Goal: Transaction & Acquisition: Purchase product/service

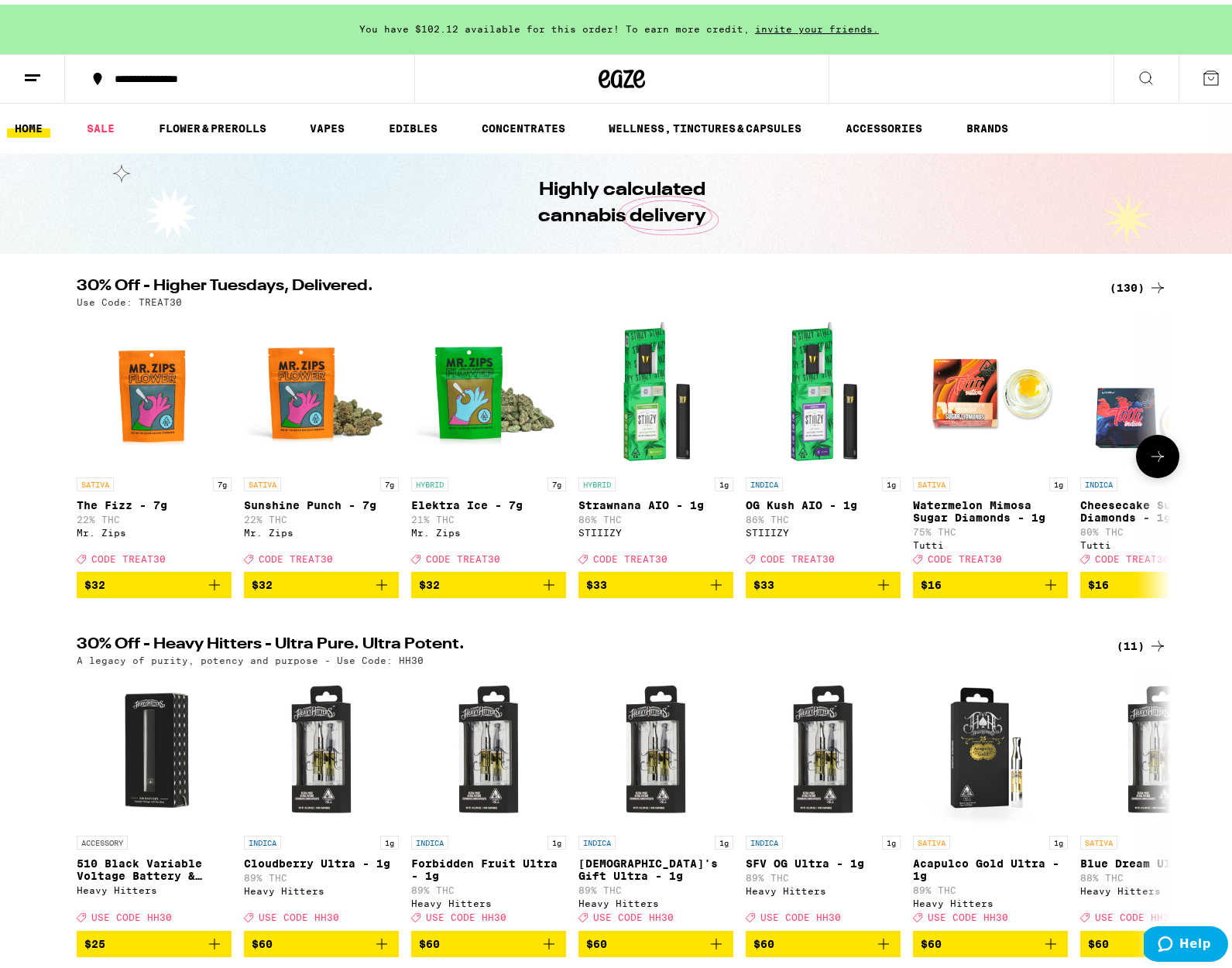
click at [472, 400] on img "Open page for Elektra Ice - 7g from Mr. Zips" at bounding box center [489, 388] width 155 height 155
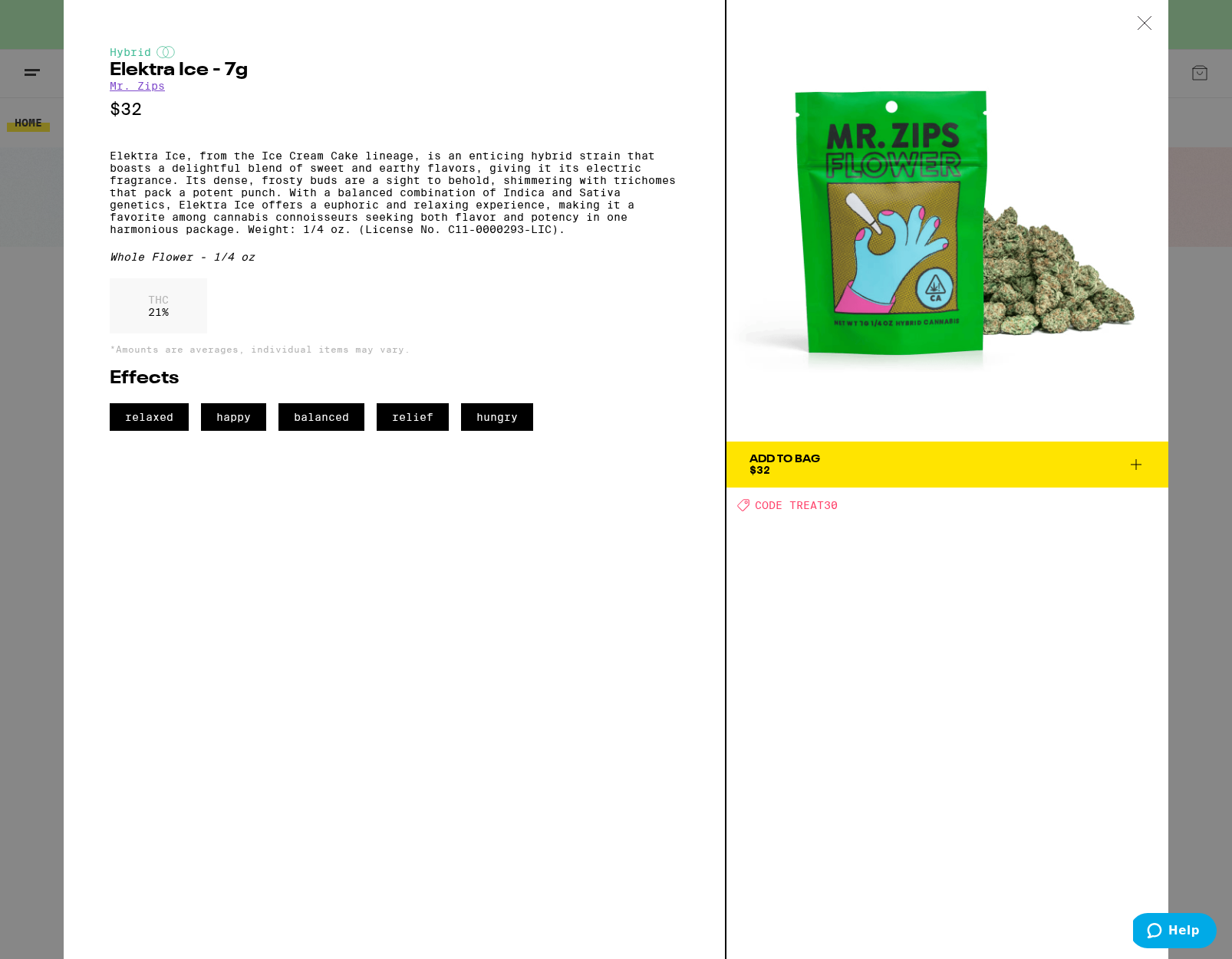
click at [1139, 463] on icon at bounding box center [1136, 464] width 18 height 18
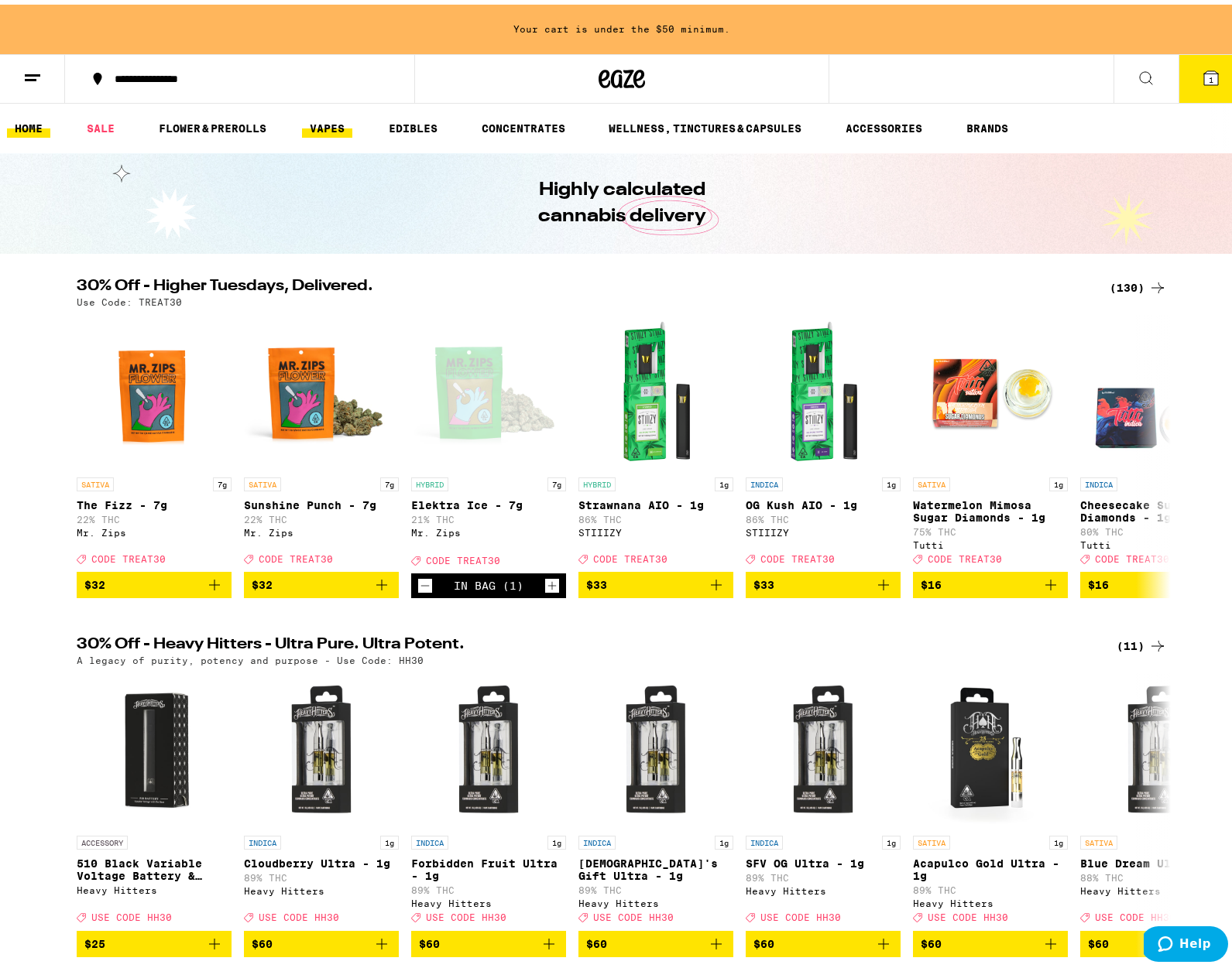
click at [330, 123] on link "VAPES" at bounding box center [327, 123] width 51 height 18
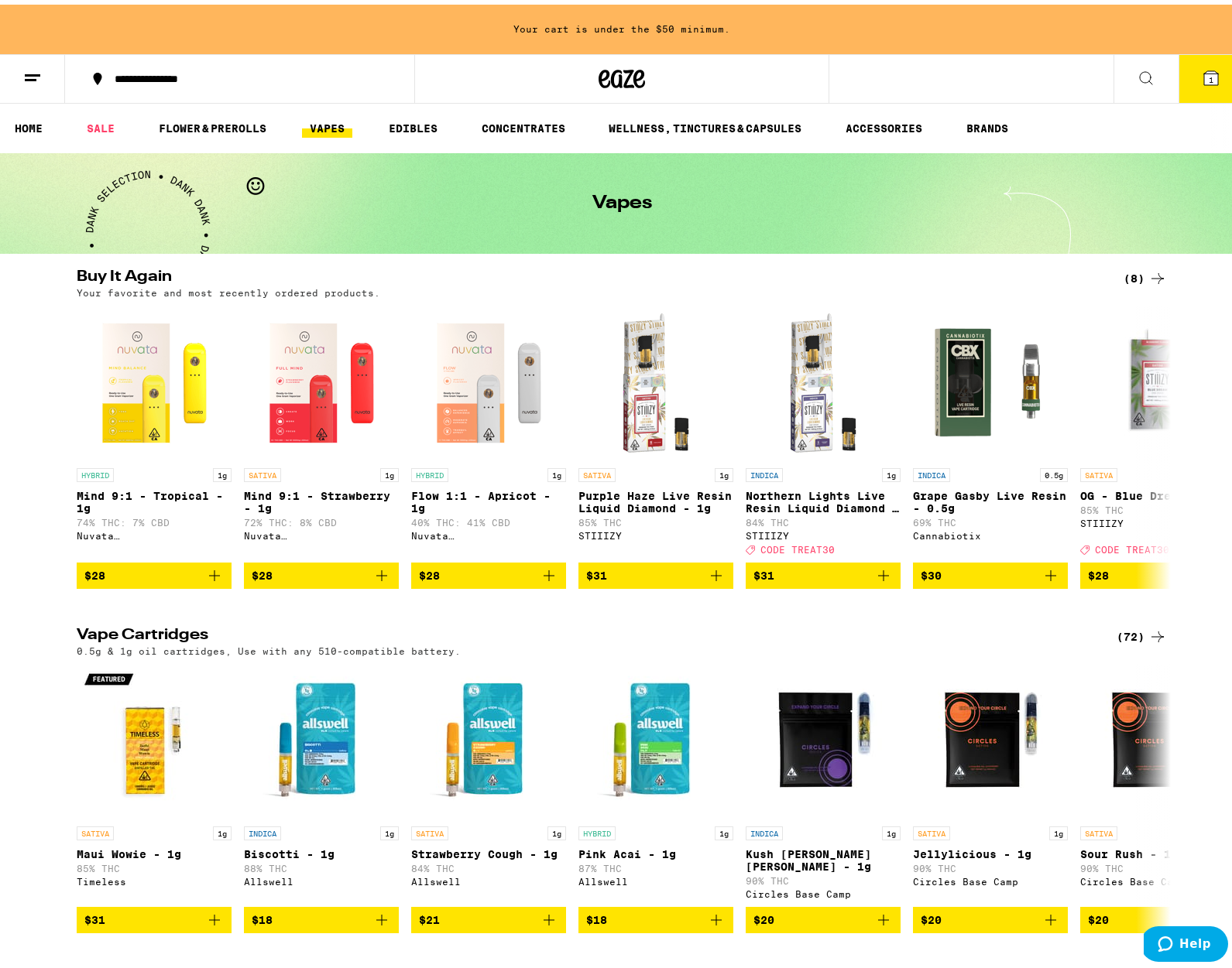
click at [1204, 78] on icon at bounding box center [1211, 74] width 14 height 14
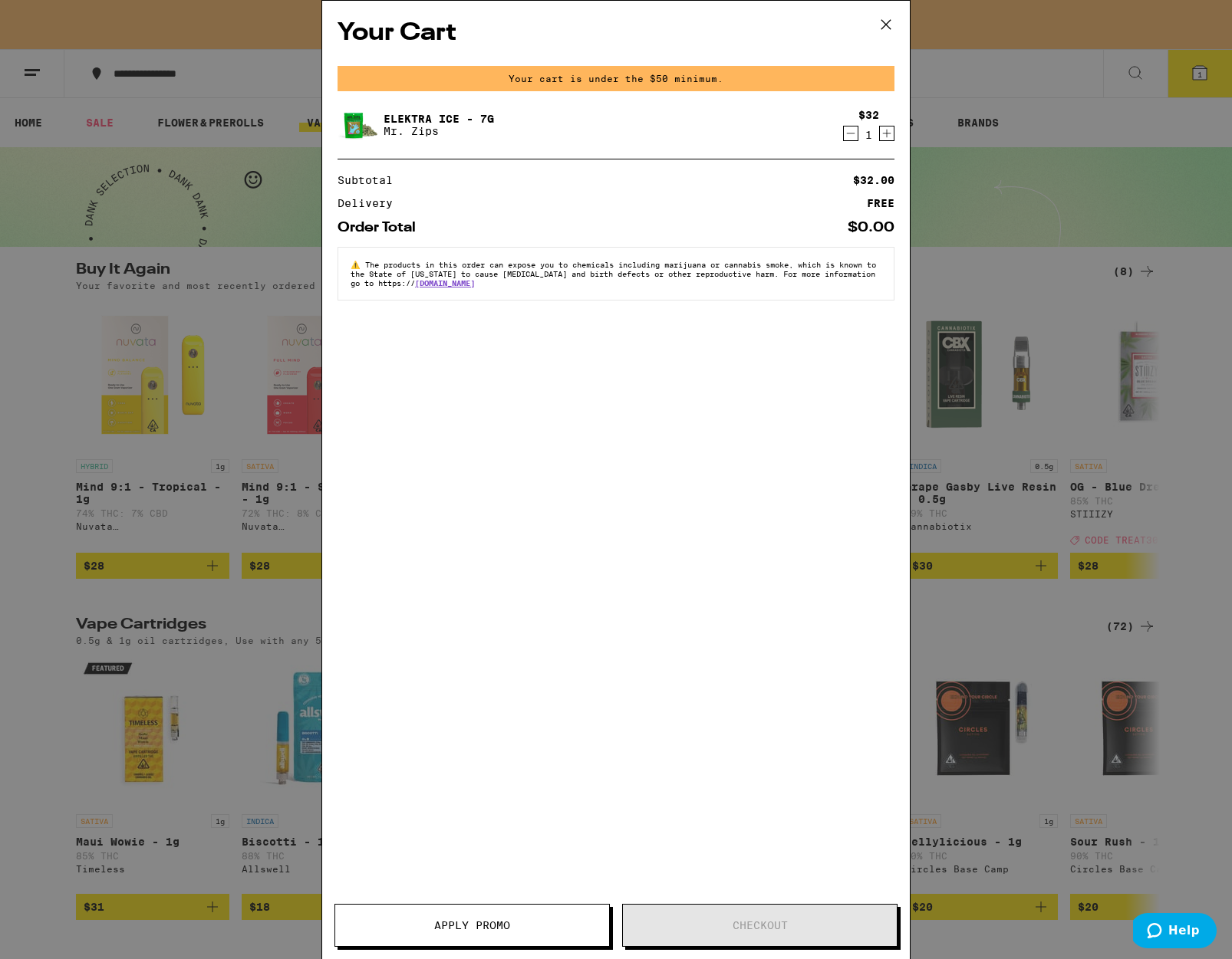
click at [846, 131] on icon "Decrement" at bounding box center [851, 133] width 14 height 18
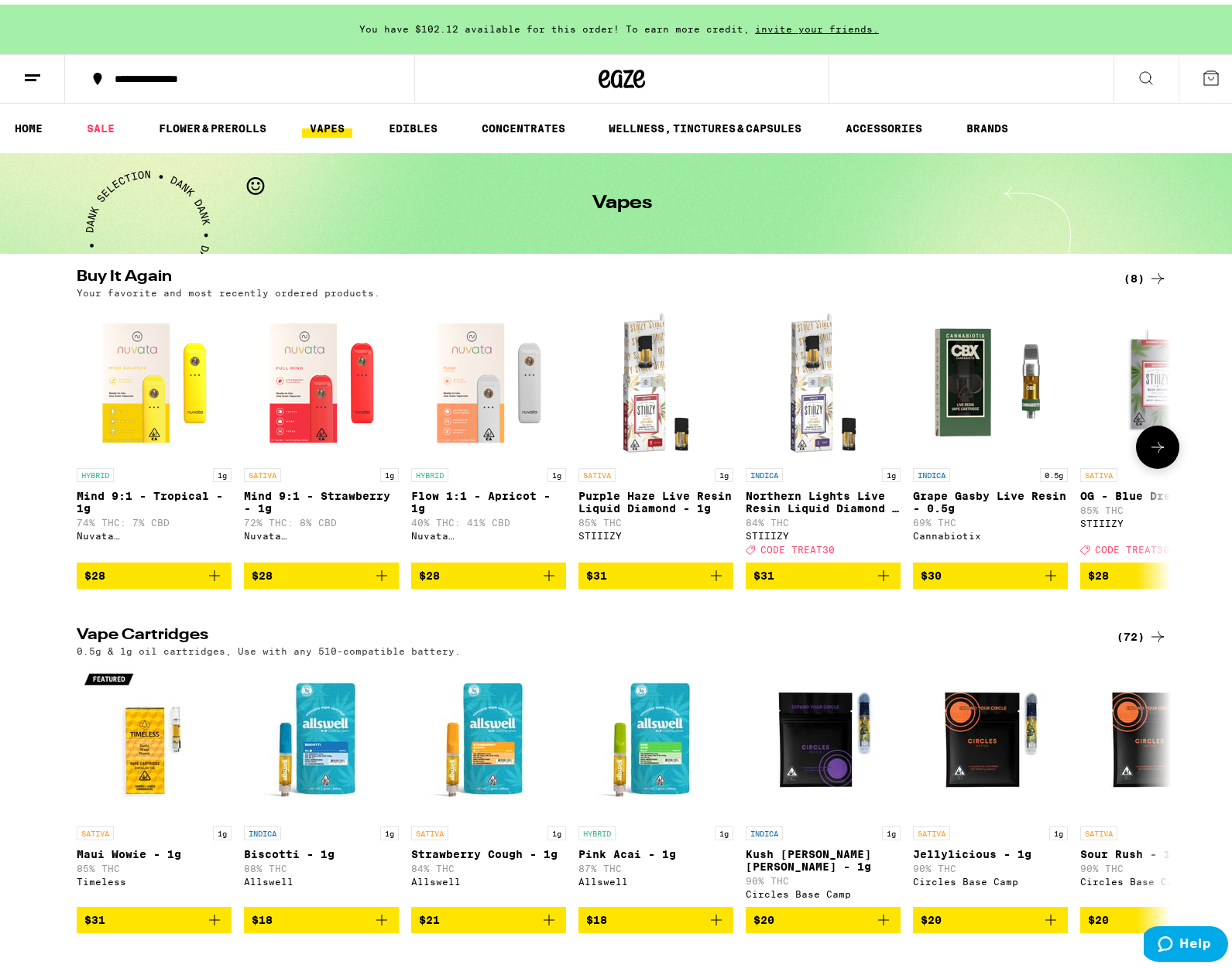
click at [1148, 441] on icon at bounding box center [1157, 442] width 18 height 18
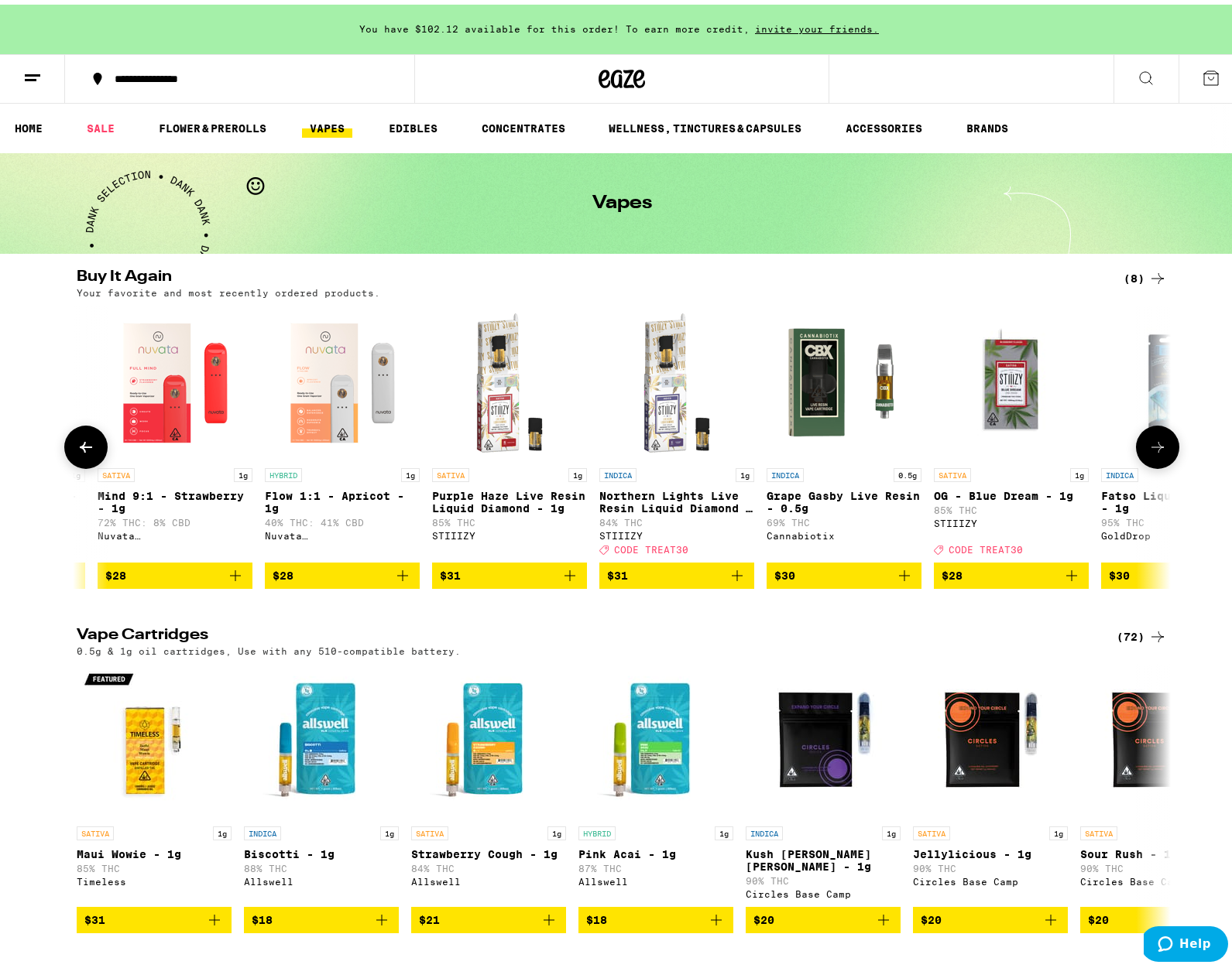
scroll to position [0, 248]
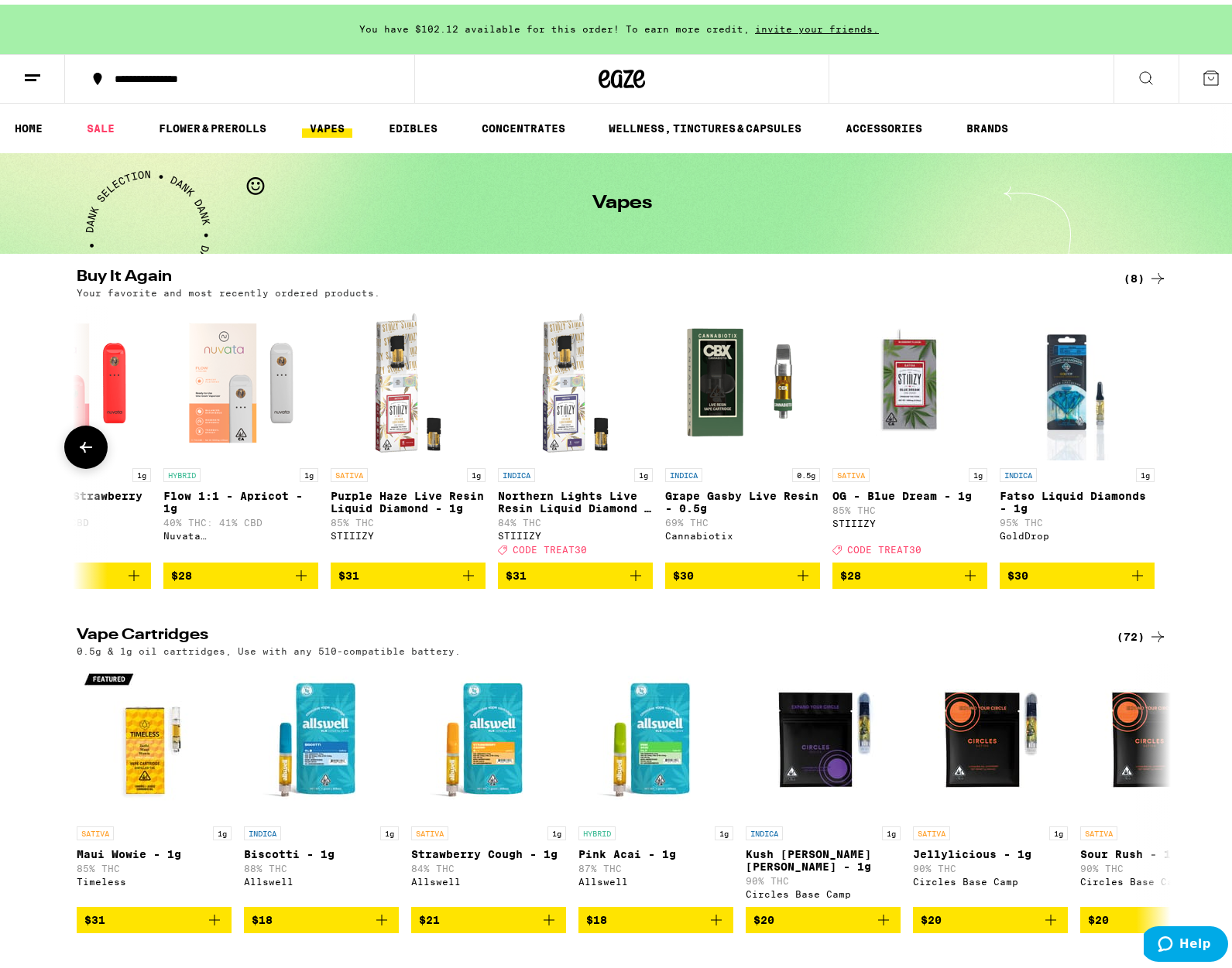
click at [77, 452] on icon at bounding box center [86, 442] width 18 height 18
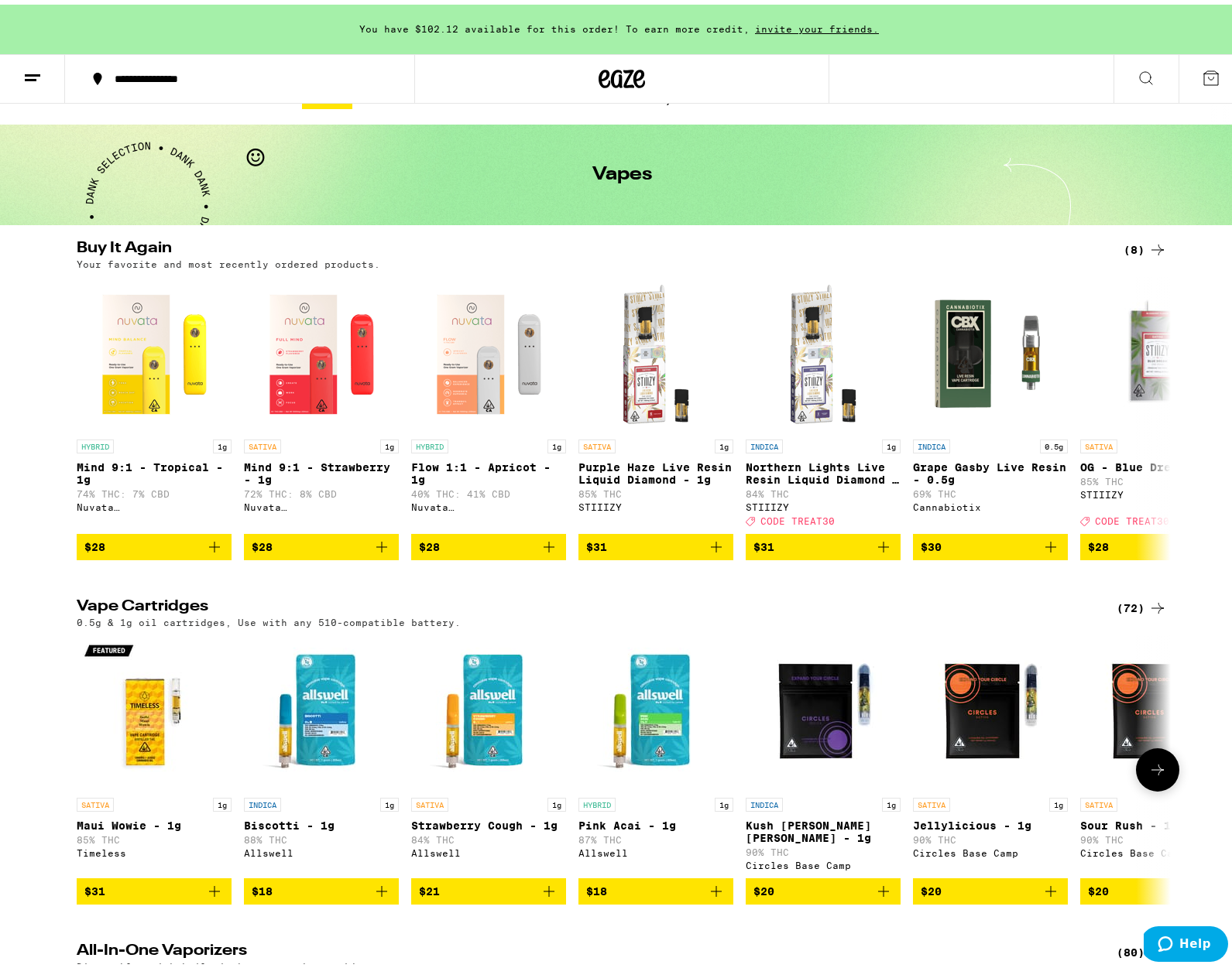
scroll to position [0, 0]
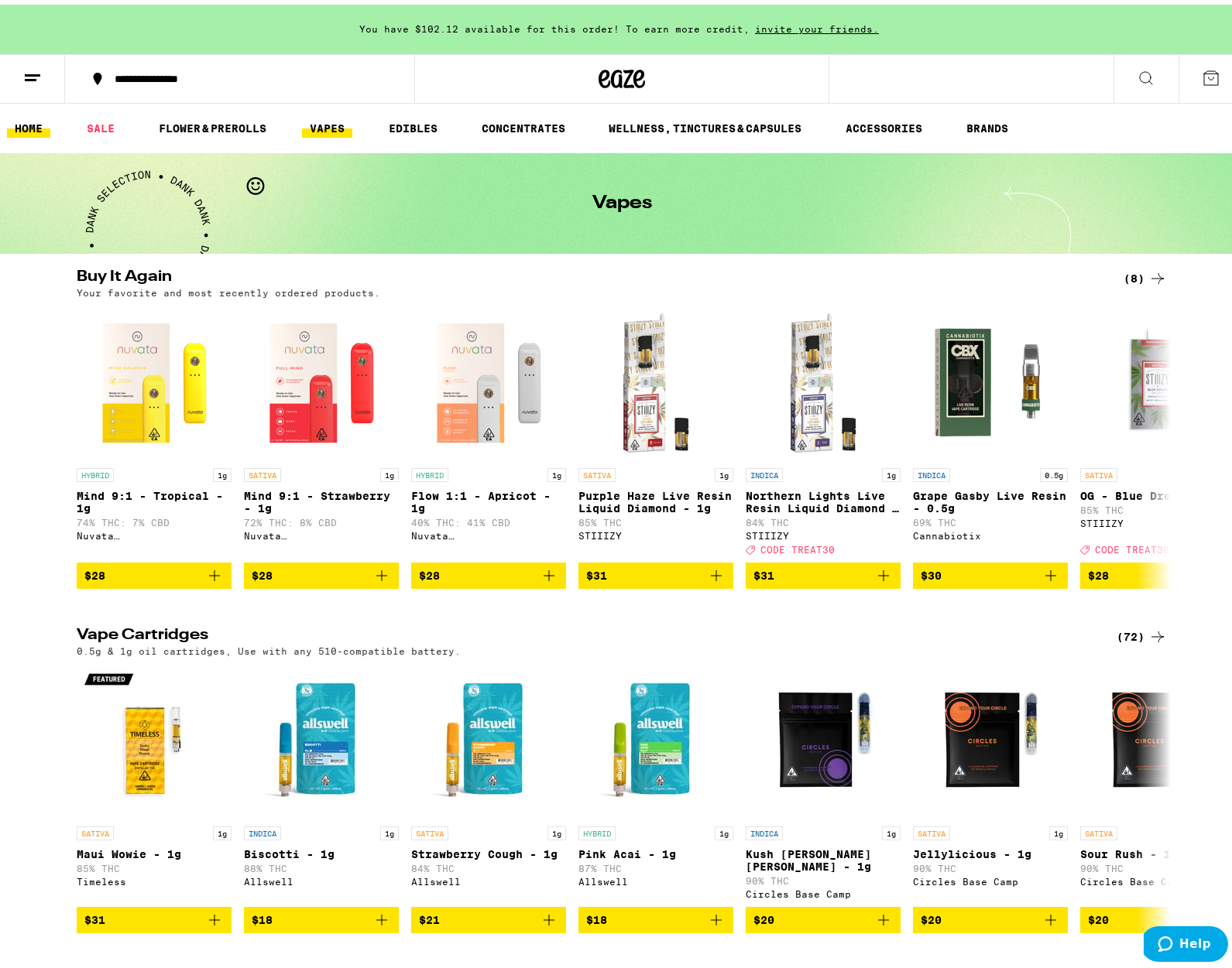
click at [16, 125] on link "HOME" at bounding box center [29, 123] width 44 height 18
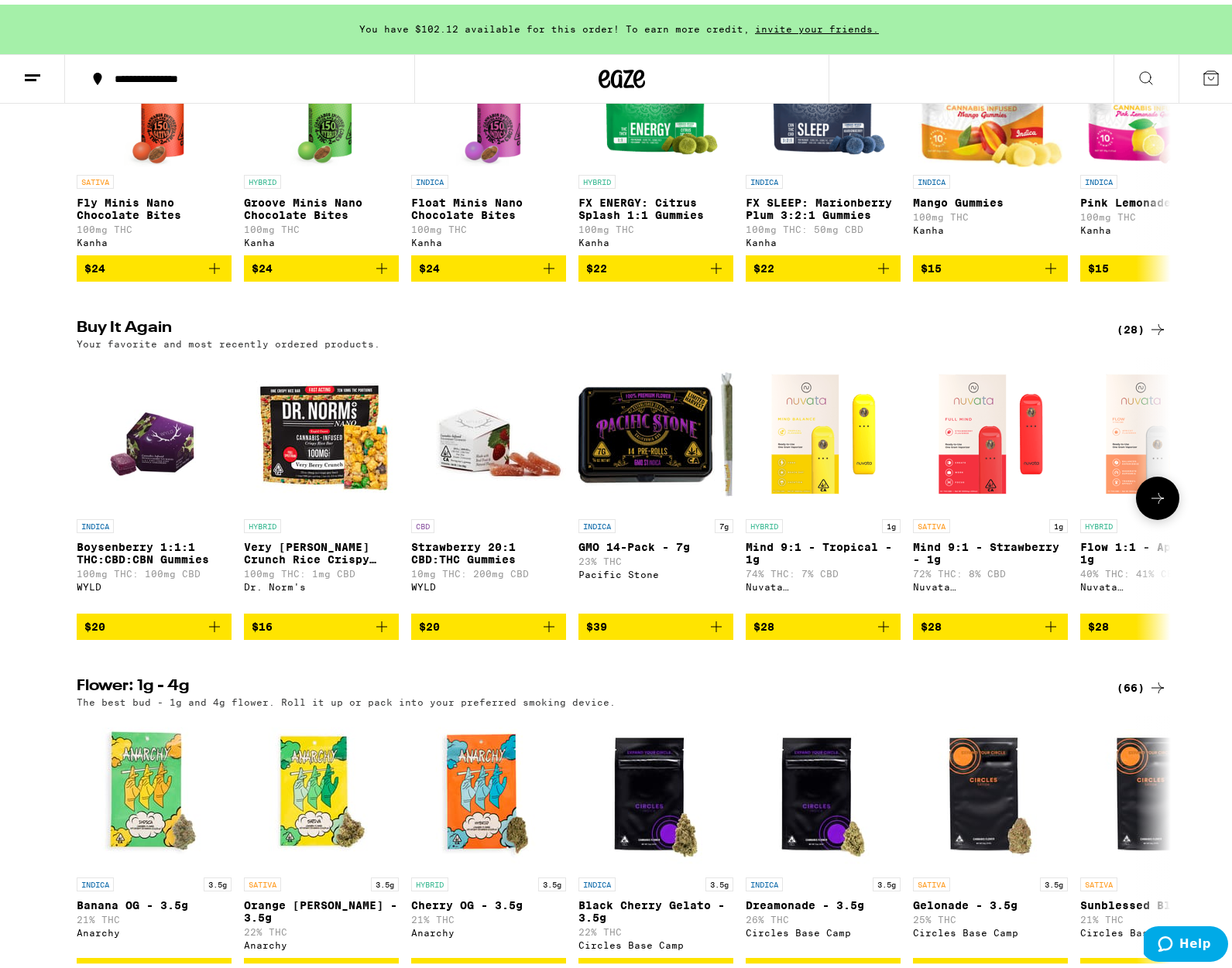
click at [1163, 515] on button at bounding box center [1158, 494] width 44 height 44
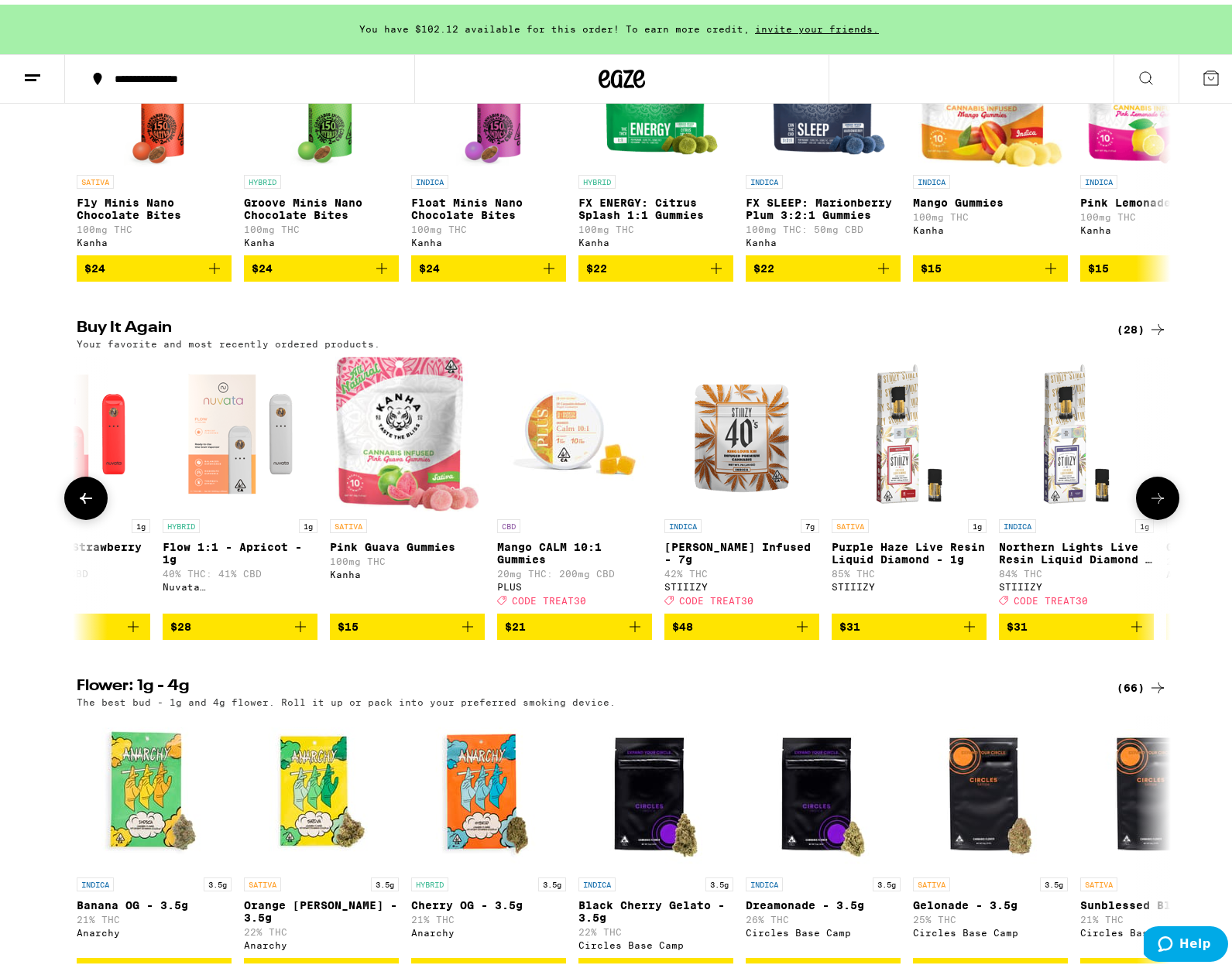
scroll to position [0, 922]
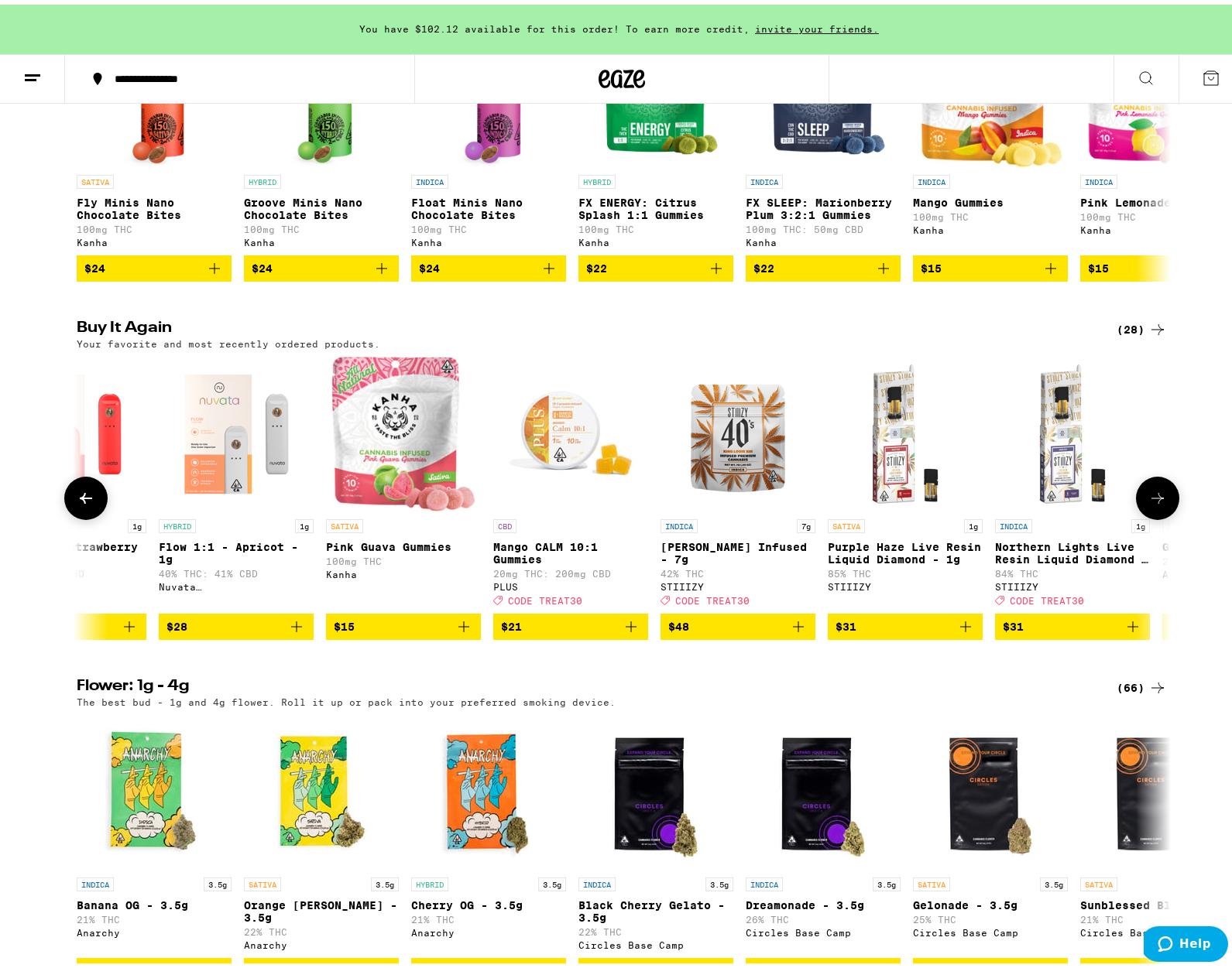
click at [628, 632] on icon "Add to bag" at bounding box center [630, 622] width 18 height 18
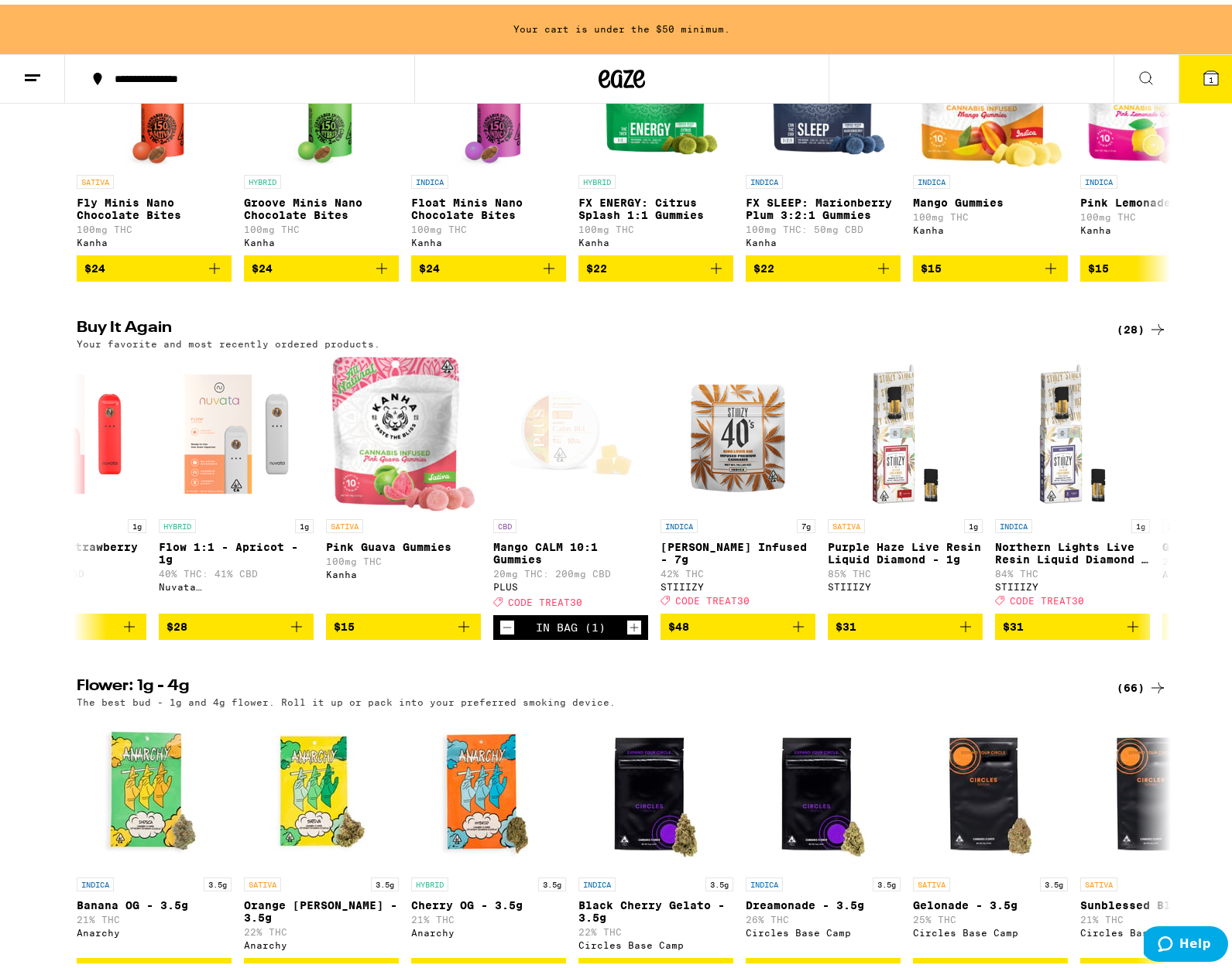
click at [57, 531] on div "Buy It Again (28) Your favorite and most recently ordered products. INDICA Boys…" at bounding box center [622, 476] width 1244 height 320
click at [91, 515] on button at bounding box center [86, 494] width 44 height 44
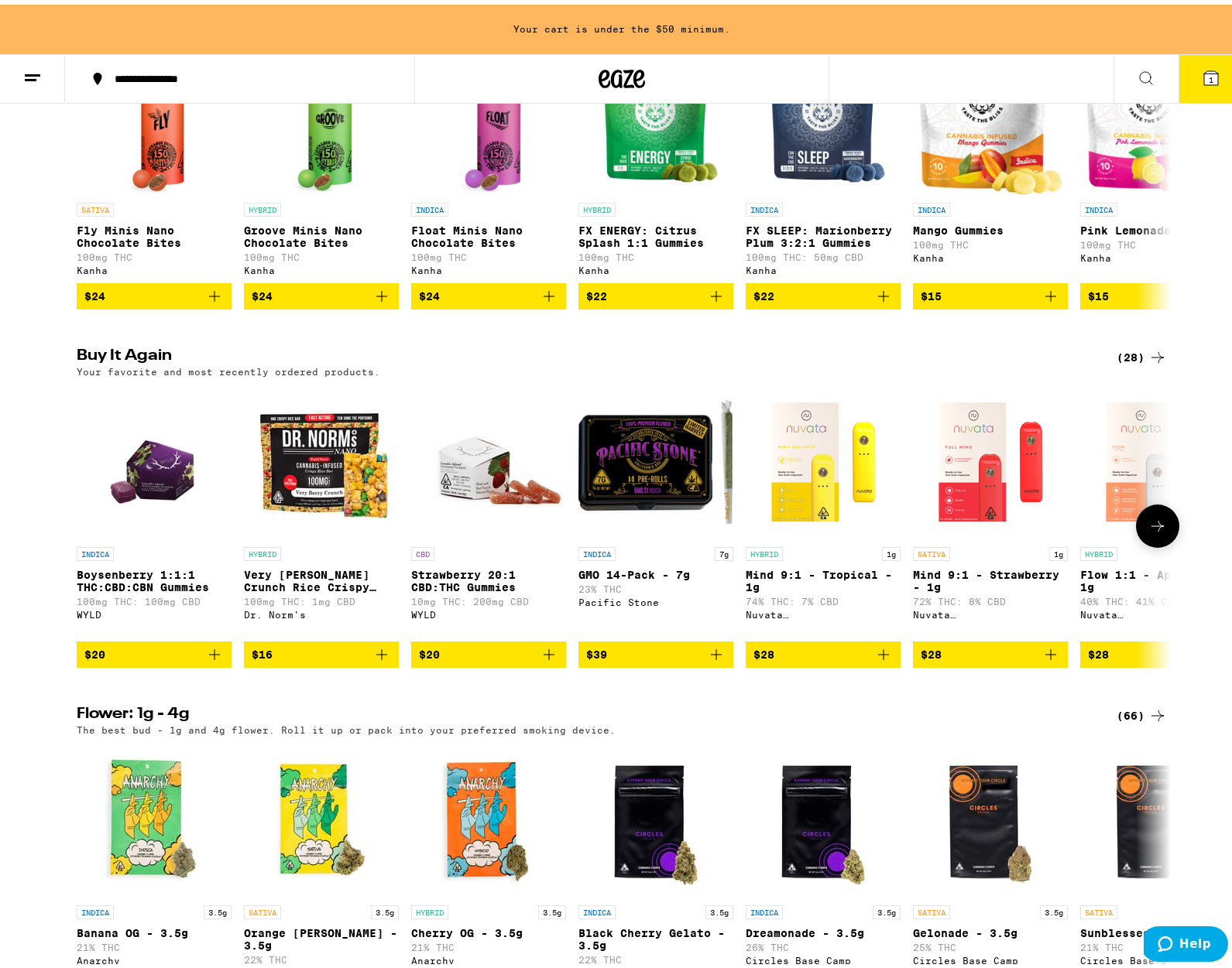
scroll to position [1007, 0]
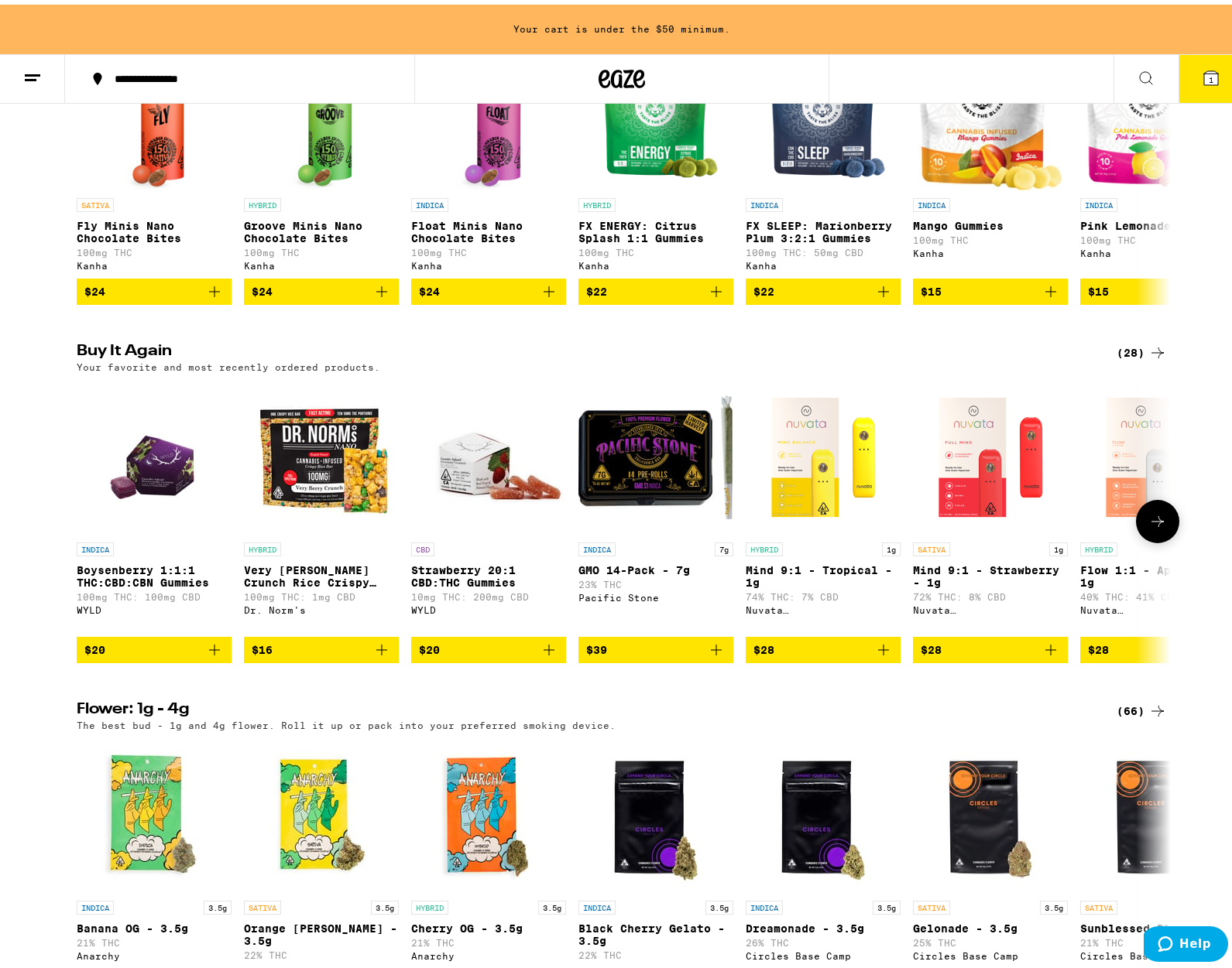
click at [1154, 526] on icon at bounding box center [1157, 517] width 18 height 18
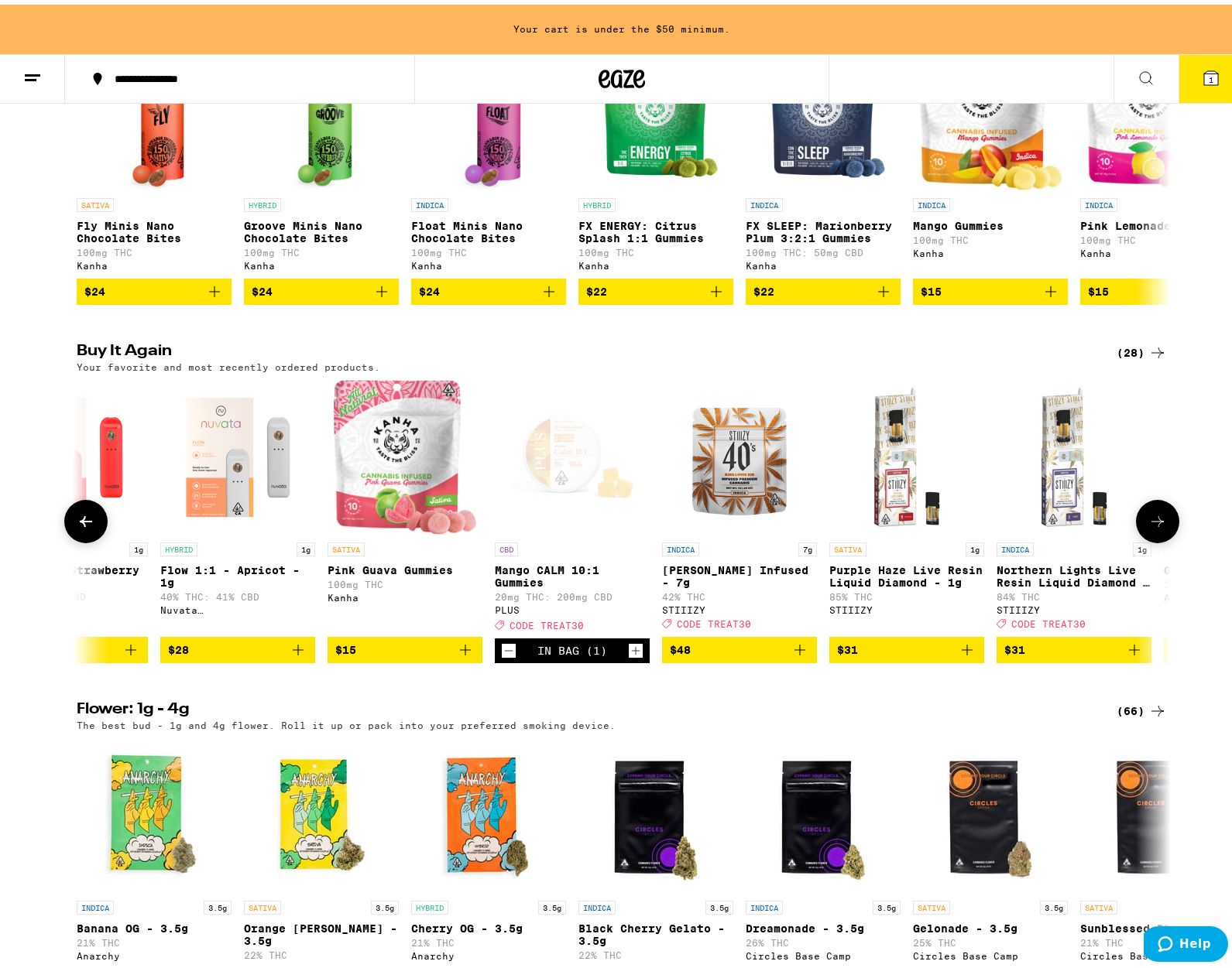
scroll to position [0, 922]
click at [627, 655] on icon "Increment" at bounding box center [634, 646] width 14 height 18
click at [1151, 522] on icon at bounding box center [1158, 517] width 13 height 11
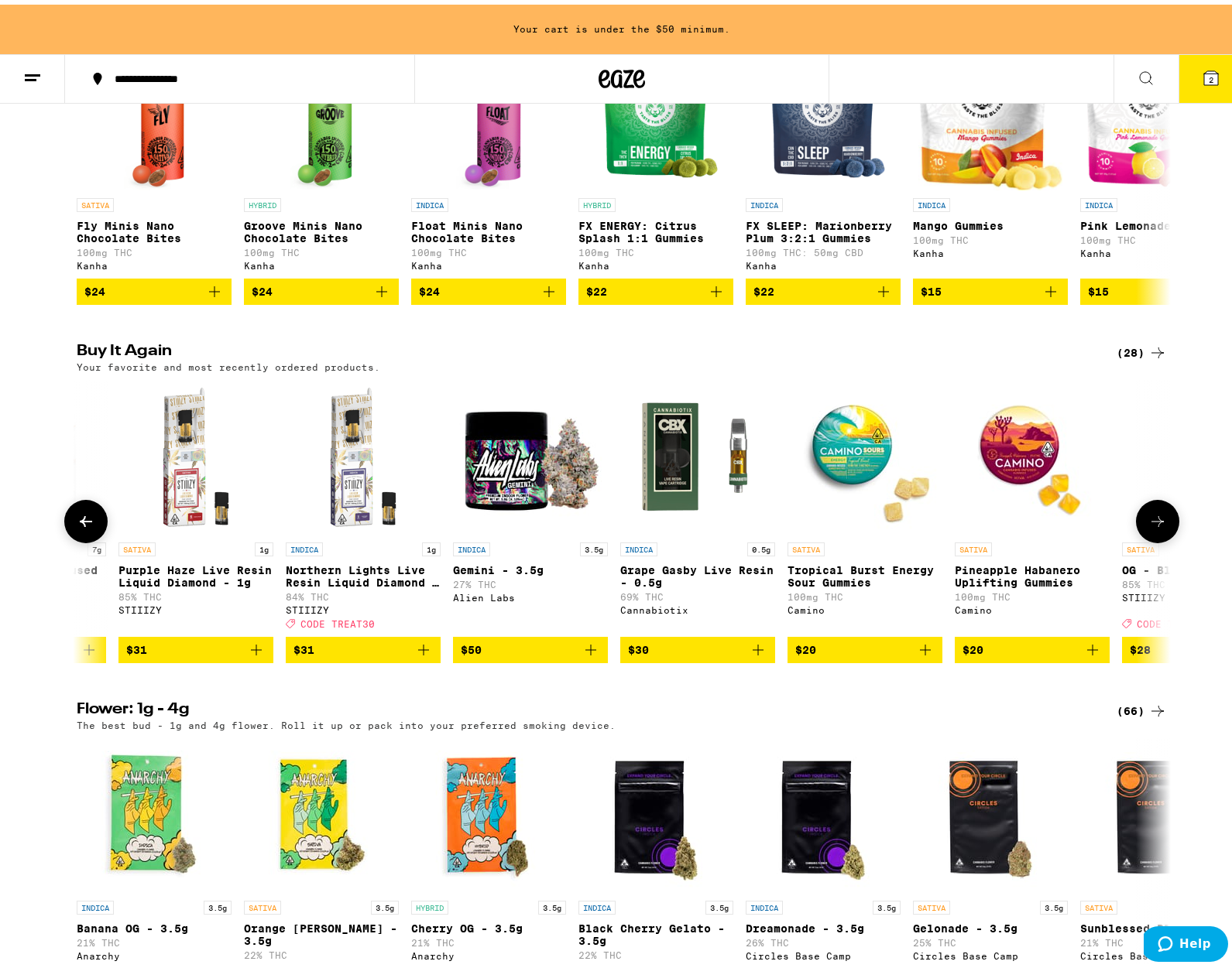
scroll to position [0, 1843]
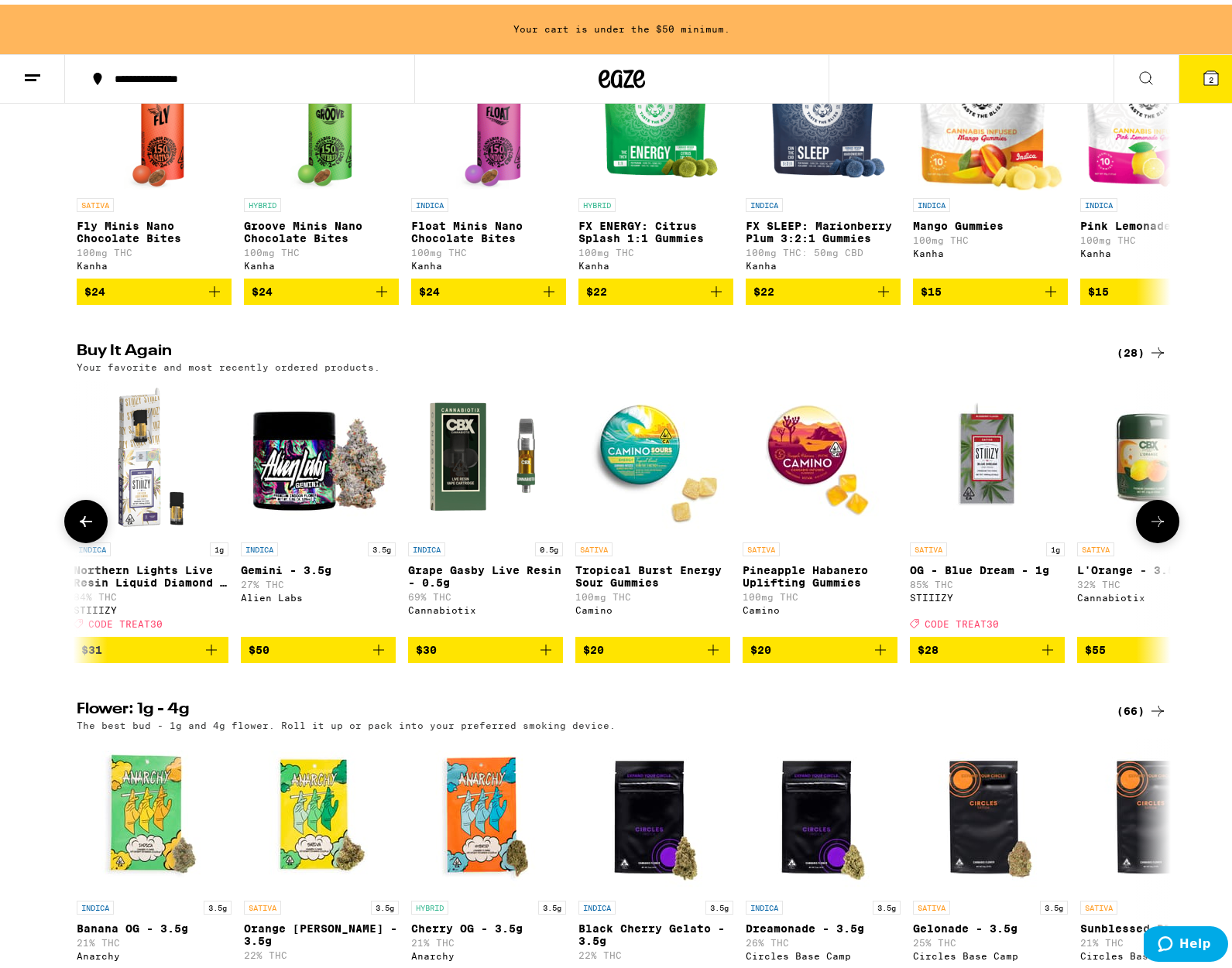
click at [1151, 522] on icon at bounding box center [1158, 517] width 13 height 11
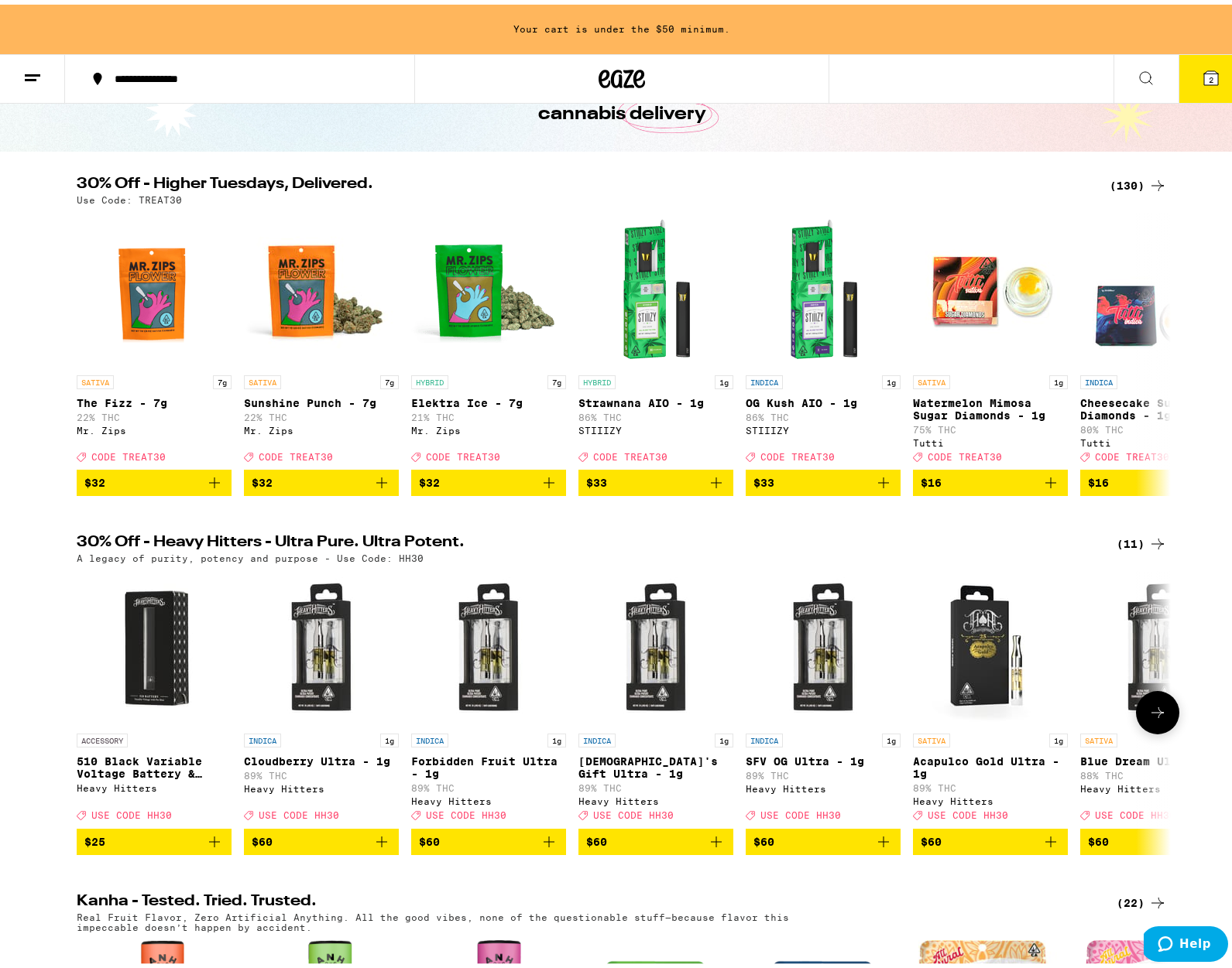
scroll to position [282, 0]
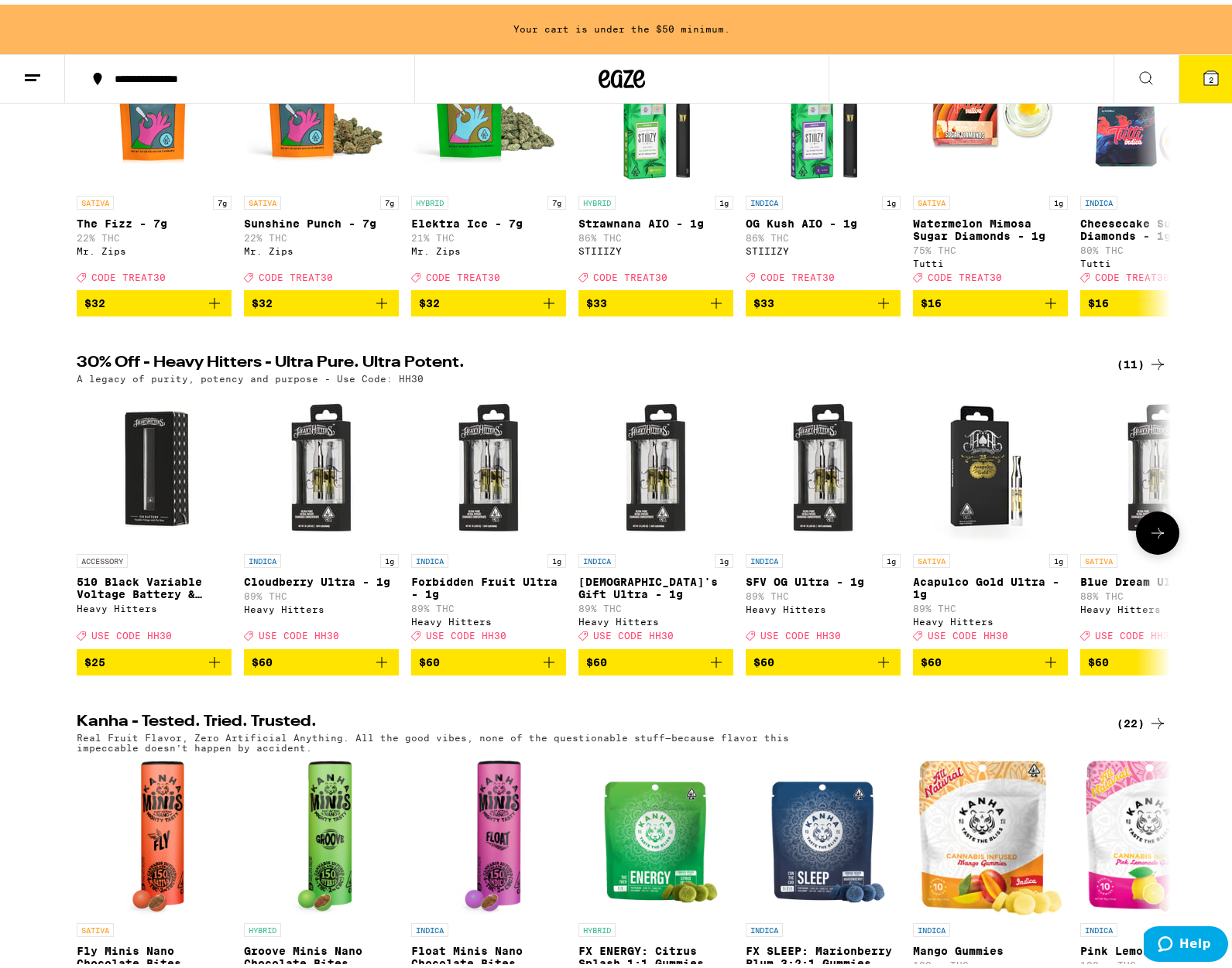
click at [1150, 538] on icon at bounding box center [1157, 528] width 18 height 18
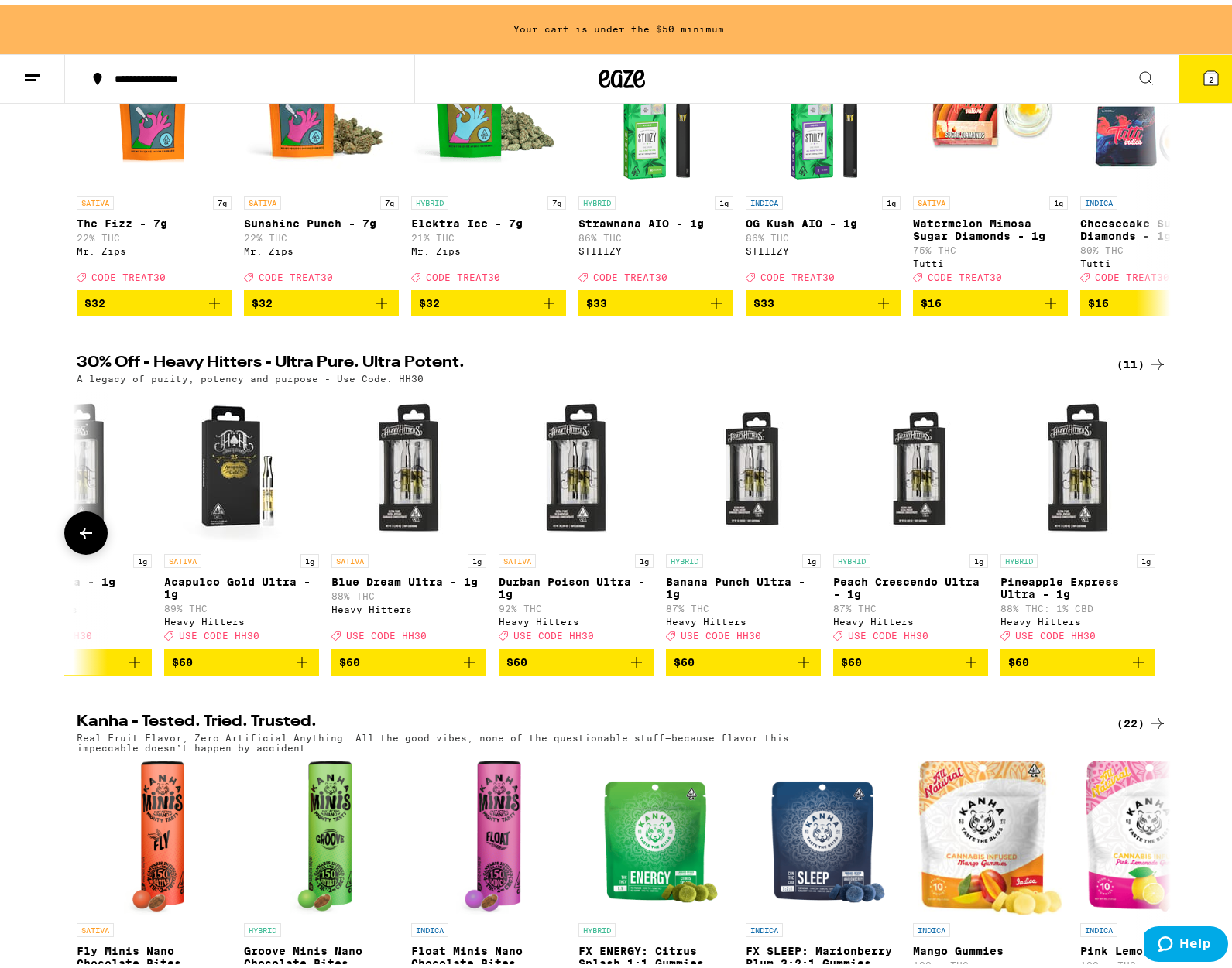
scroll to position [0, 750]
click at [1150, 540] on div at bounding box center [1158, 529] width 44 height 44
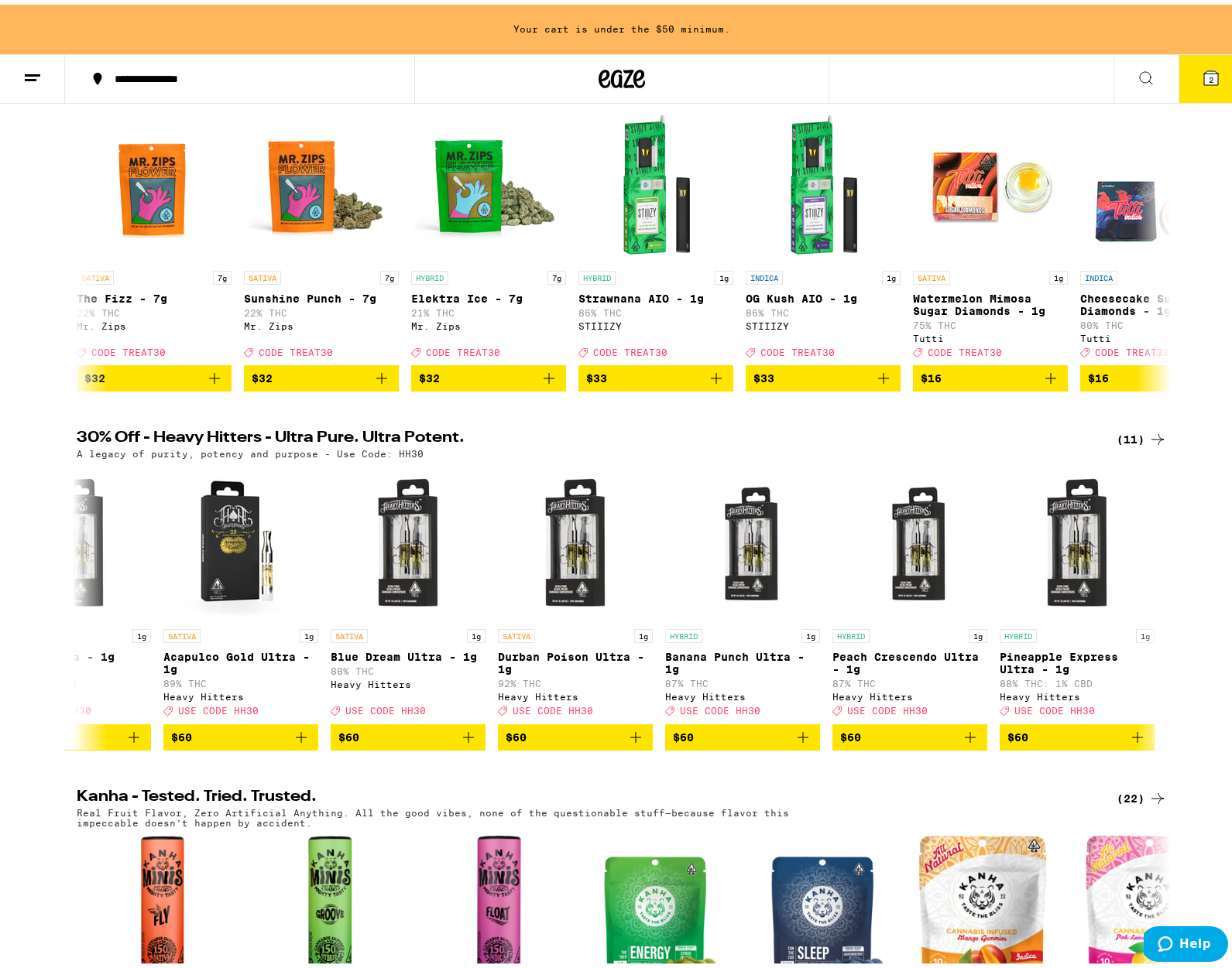
scroll to position [0, 0]
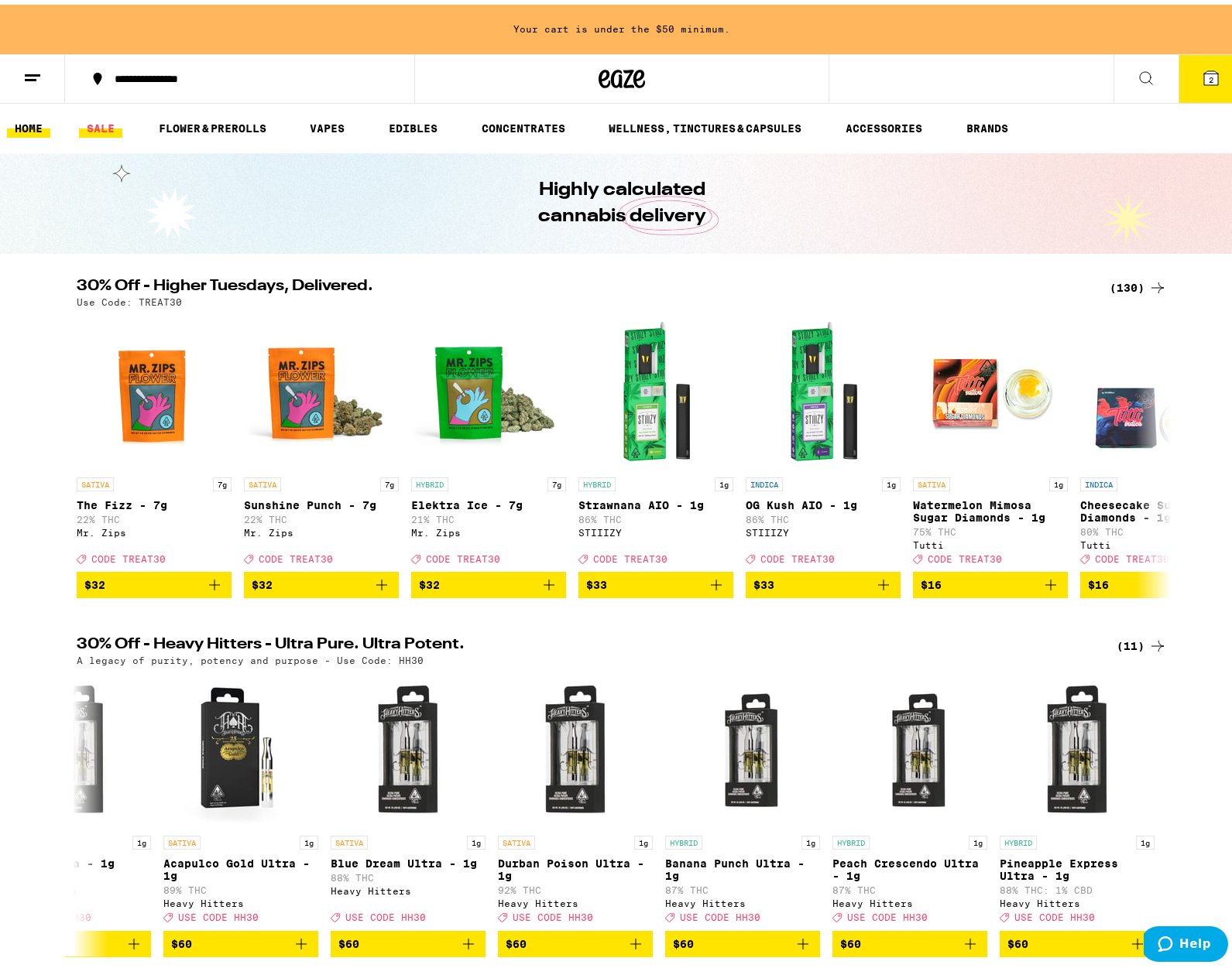
click at [100, 123] on link "SALE" at bounding box center [101, 123] width 44 height 18
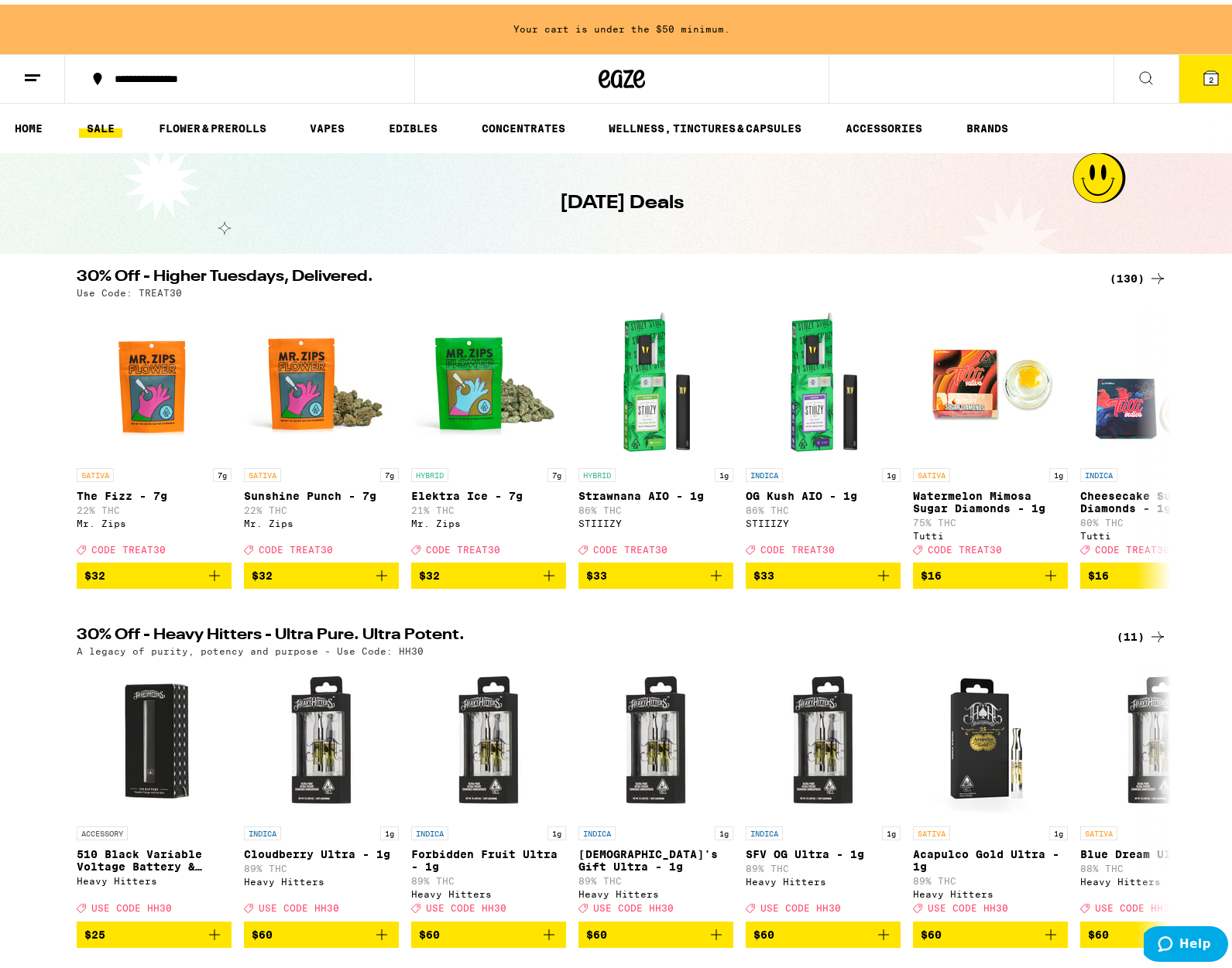
click at [1136, 274] on div "(130)" at bounding box center [1138, 273] width 57 height 18
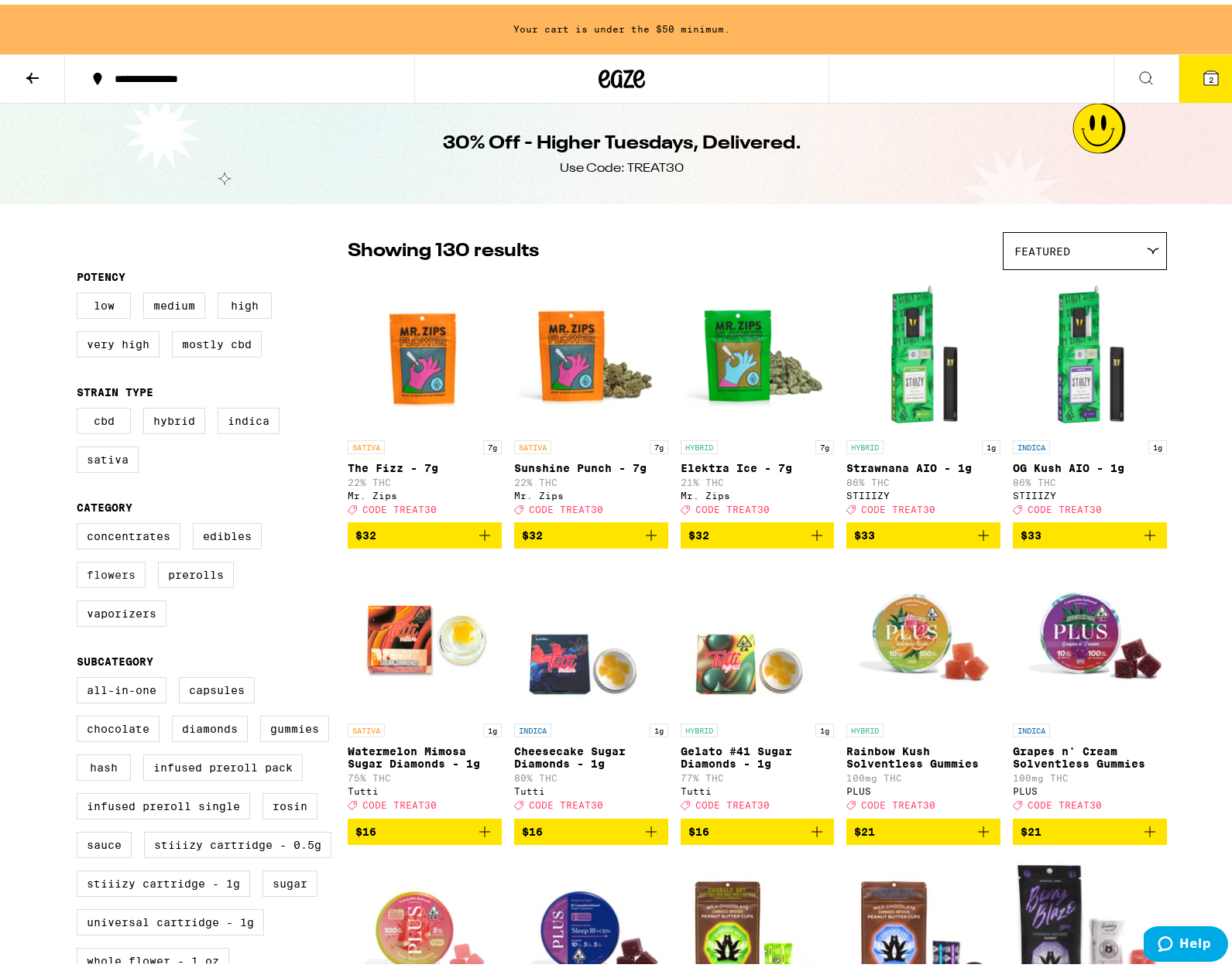
drag, startPoint x: 96, startPoint y: 586, endPoint x: 116, endPoint y: 583, distance: 20.2
click at [97, 583] on label "Flowers" at bounding box center [111, 570] width 69 height 26
click at [81, 522] on input "Flowers" at bounding box center [80, 521] width 1 height 1
checkbox input "true"
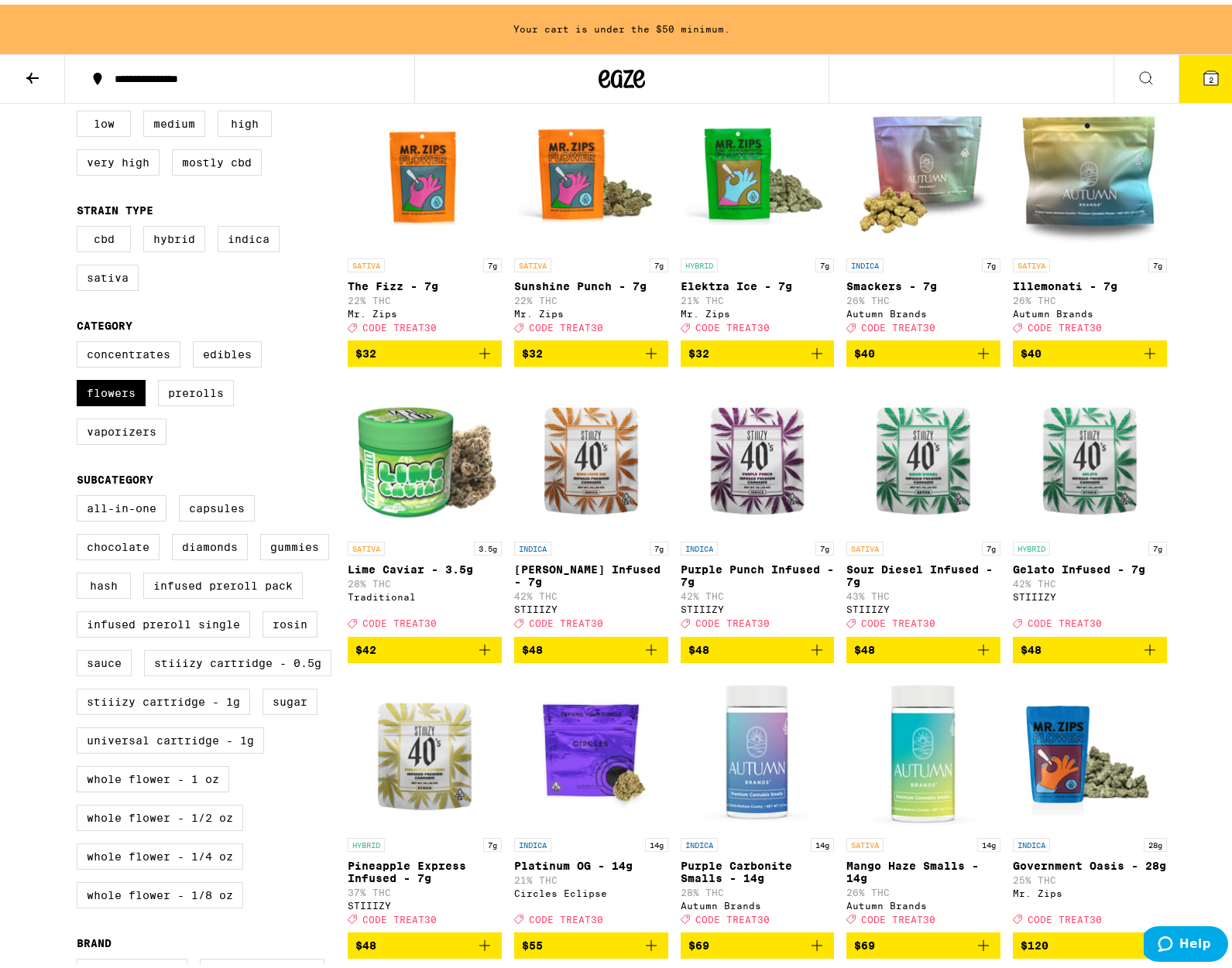
scroll to position [117, 0]
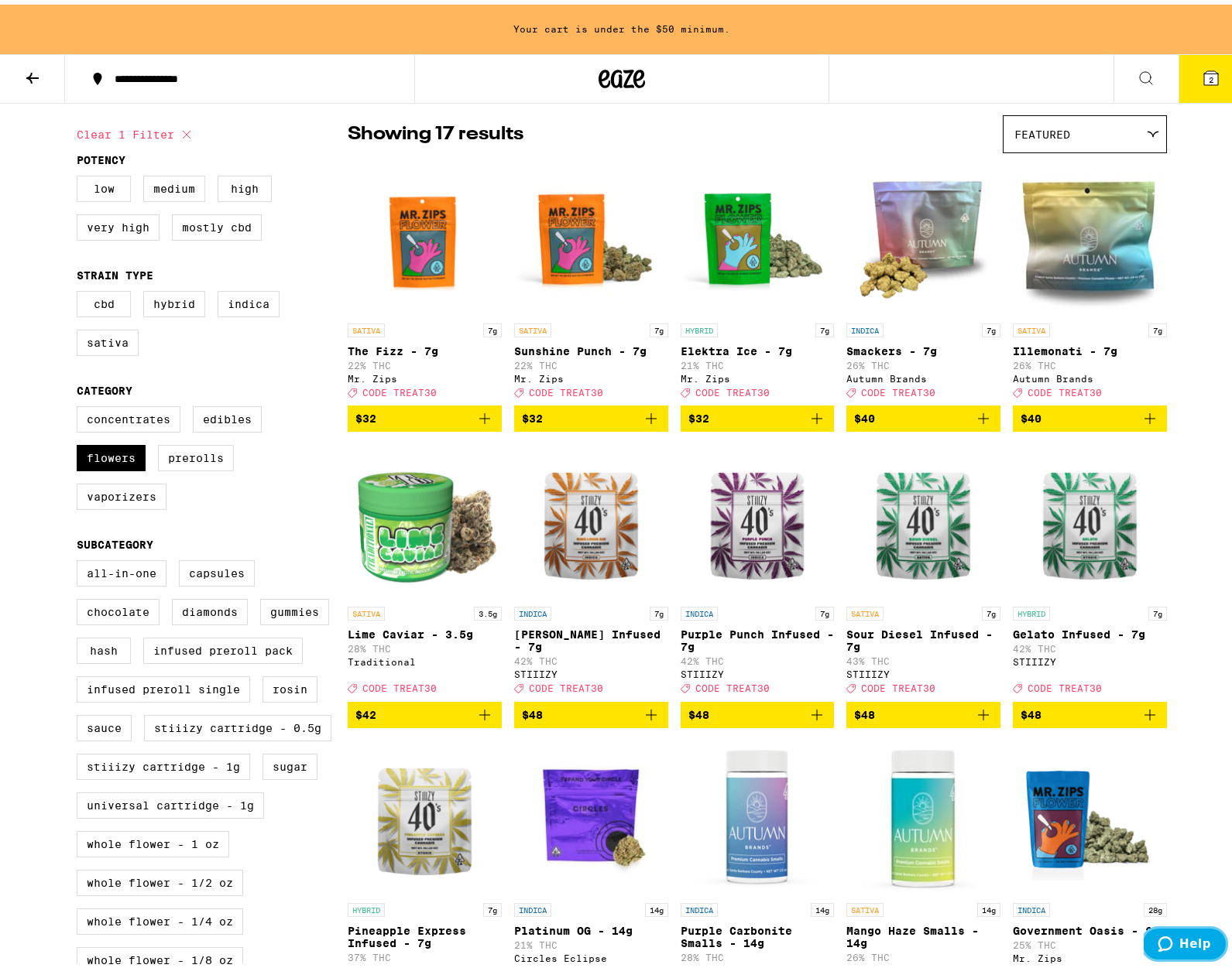
click at [1179, 946] on span "Help" at bounding box center [1168, 943] width 21 height 16
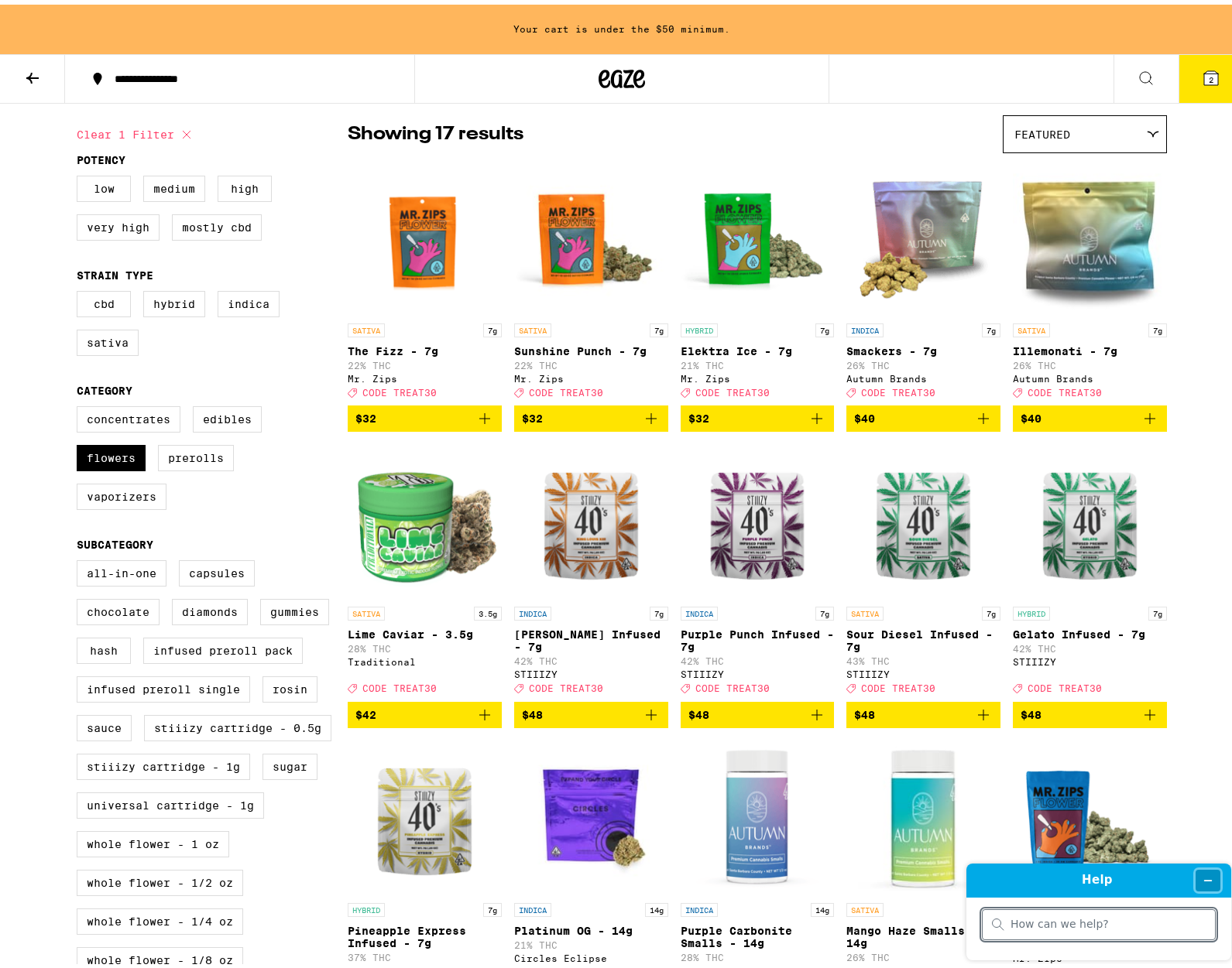
click at [1215, 886] on button "Minimize widget" at bounding box center [1207, 879] width 25 height 21
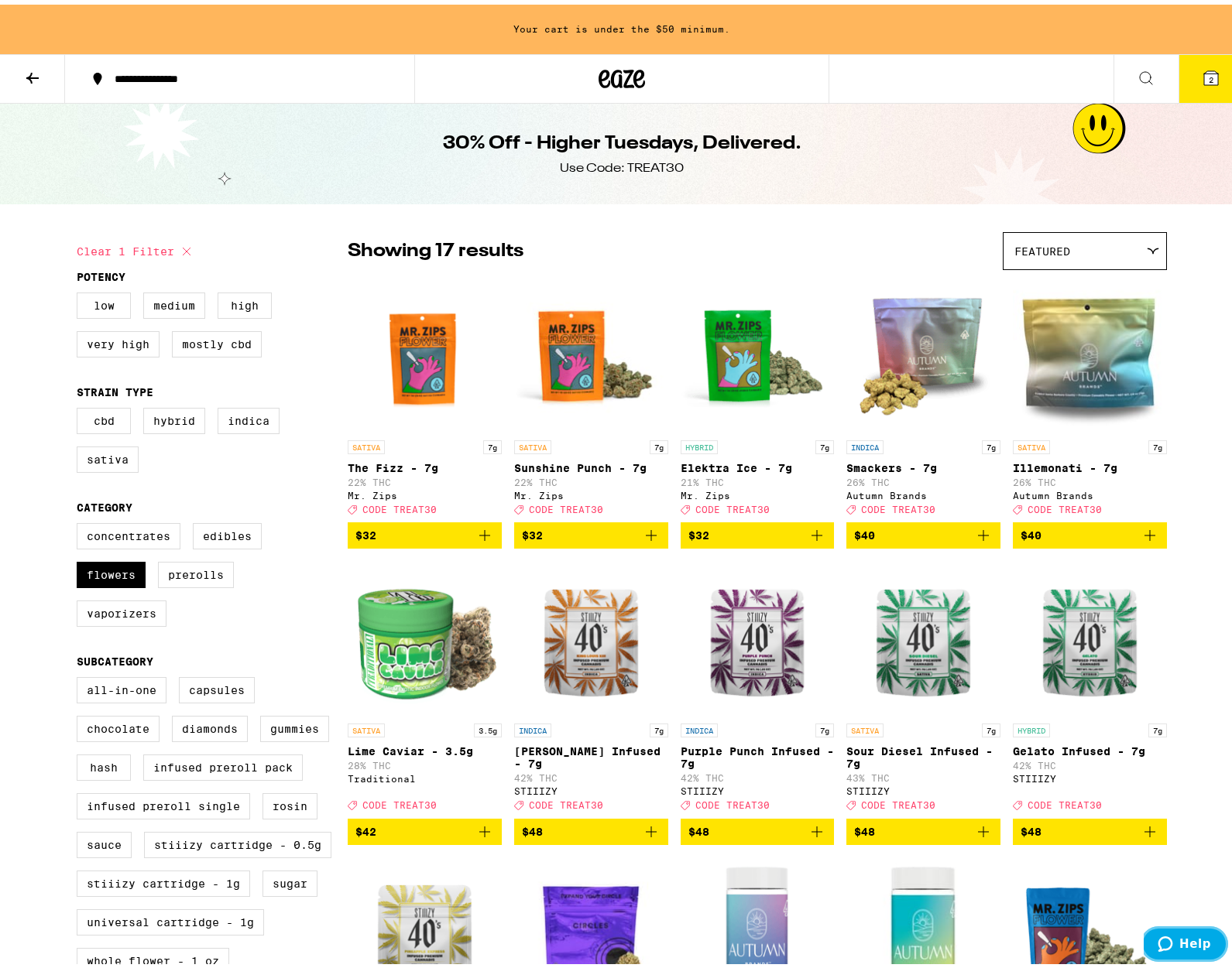
click at [1178, 951] on button "Help" at bounding box center [1184, 943] width 88 height 36
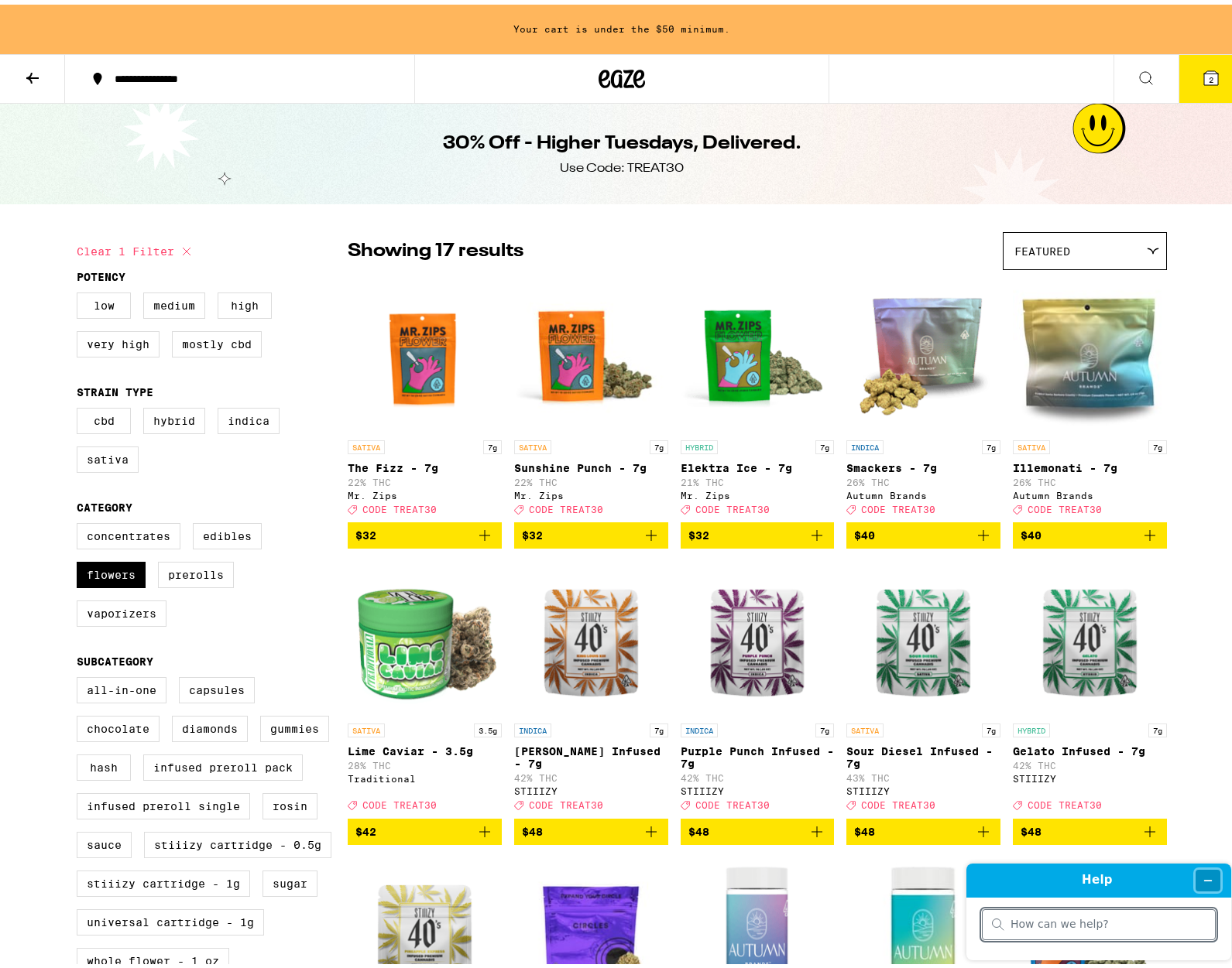
click at [1200, 879] on button "Minimize widget" at bounding box center [1207, 879] width 25 height 21
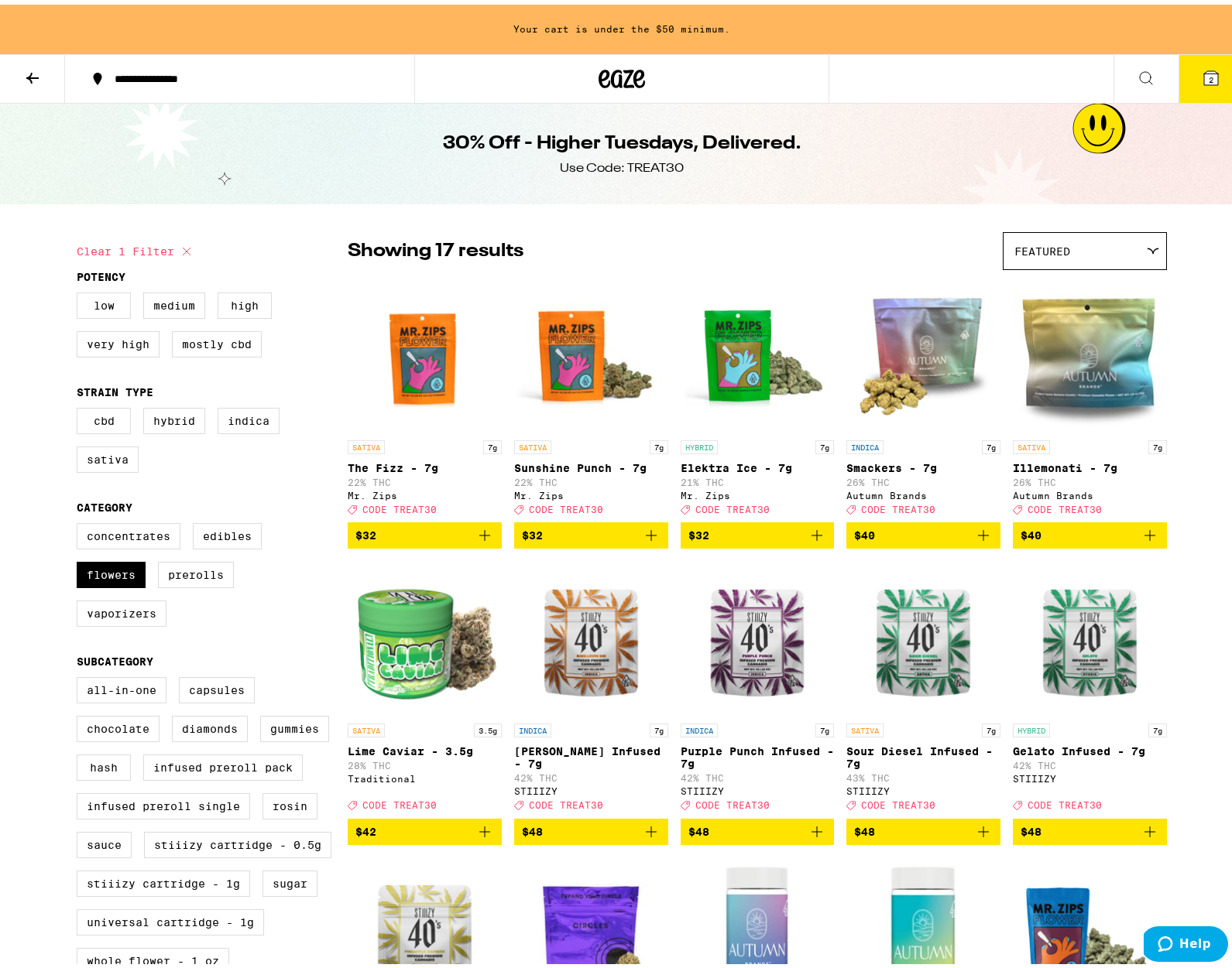
click at [857, 208] on div "**********" at bounding box center [622, 850] width 1244 height 1700
click at [29, 73] on icon at bounding box center [32, 74] width 13 height 11
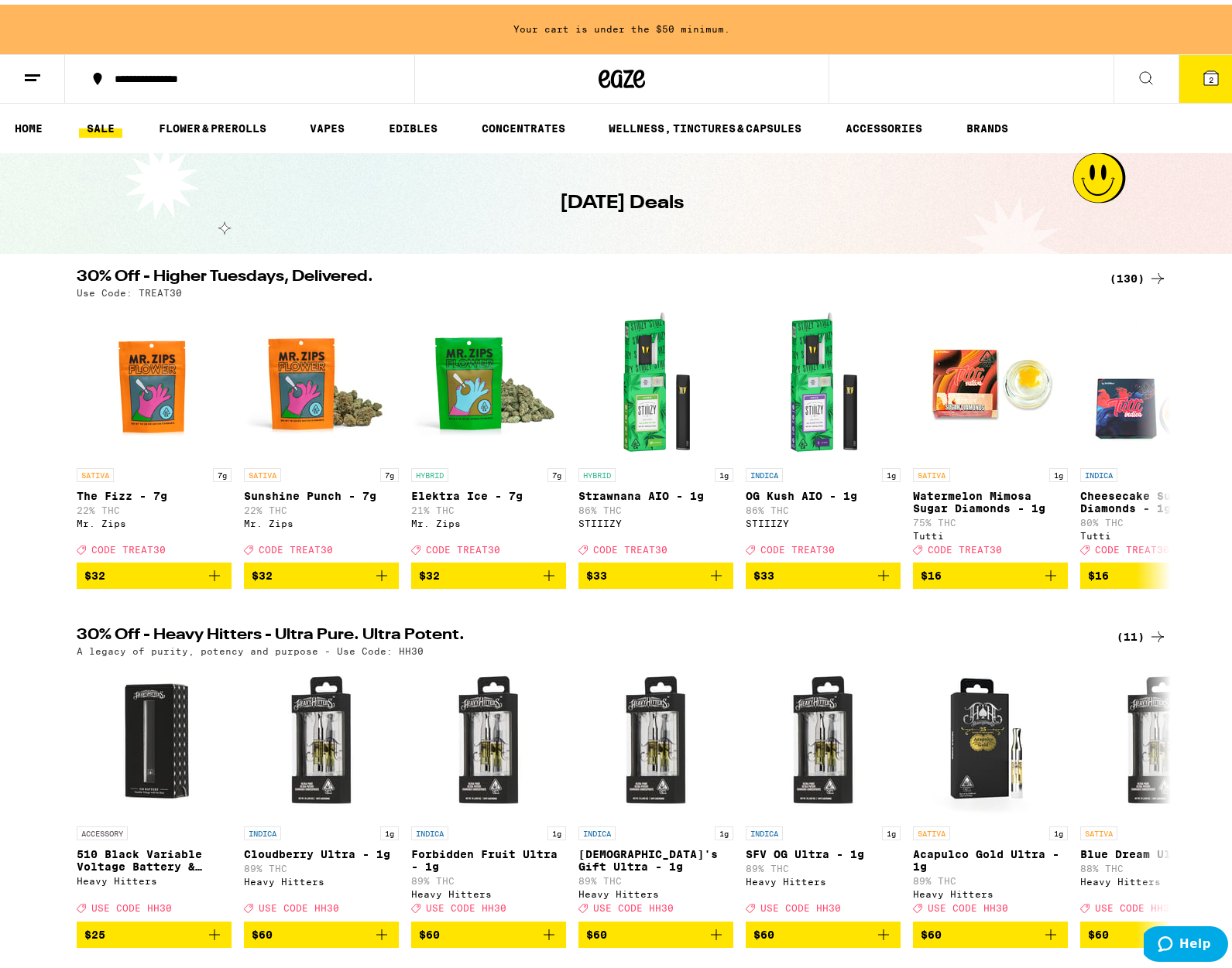
click at [1186, 91] on button "2" at bounding box center [1211, 74] width 65 height 48
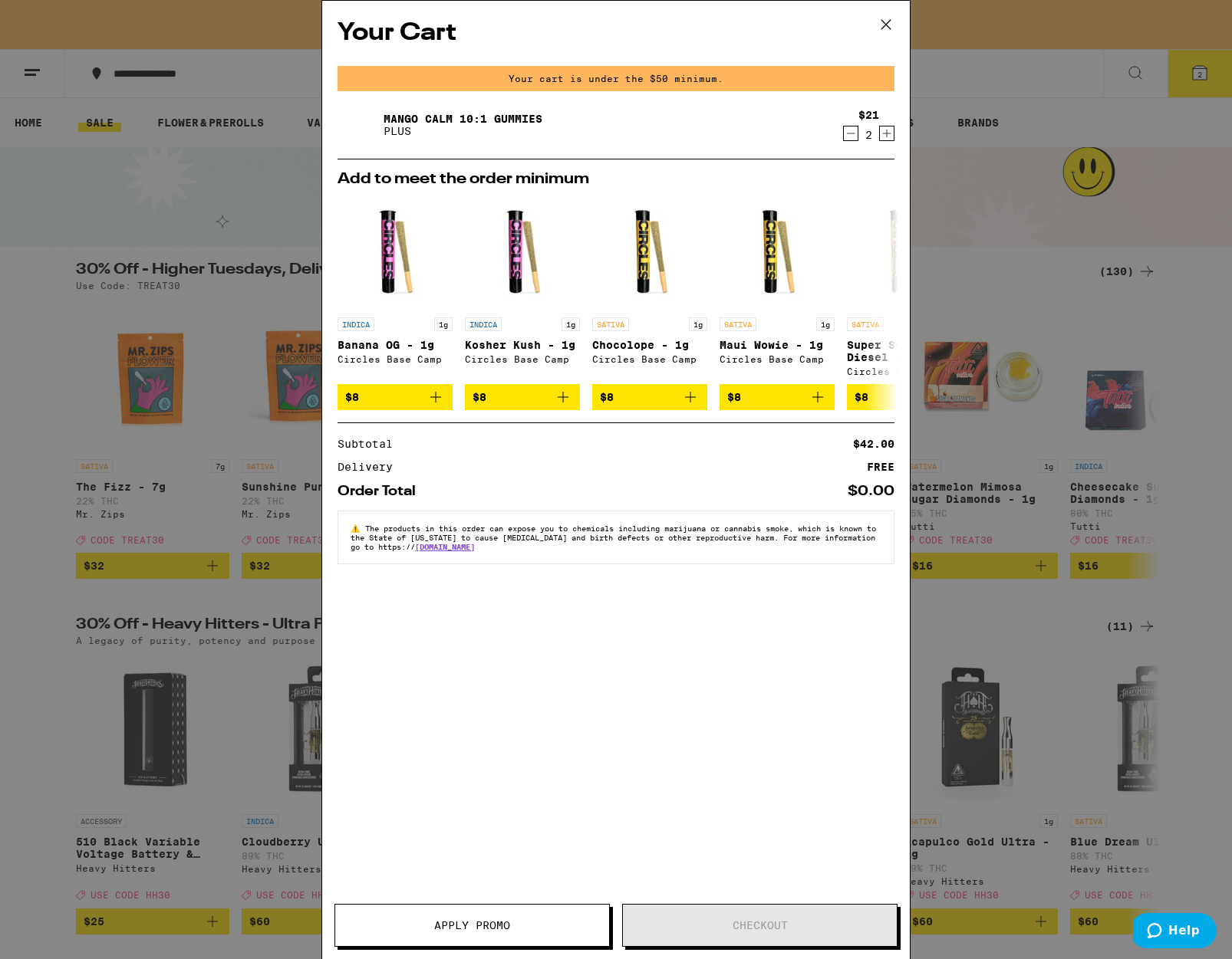
click at [943, 307] on div "Your Cart Your cart is under the $50 minimum. Mango CALM 10:1 Gummies PLUS $21 …" at bounding box center [616, 479] width 1232 height 959
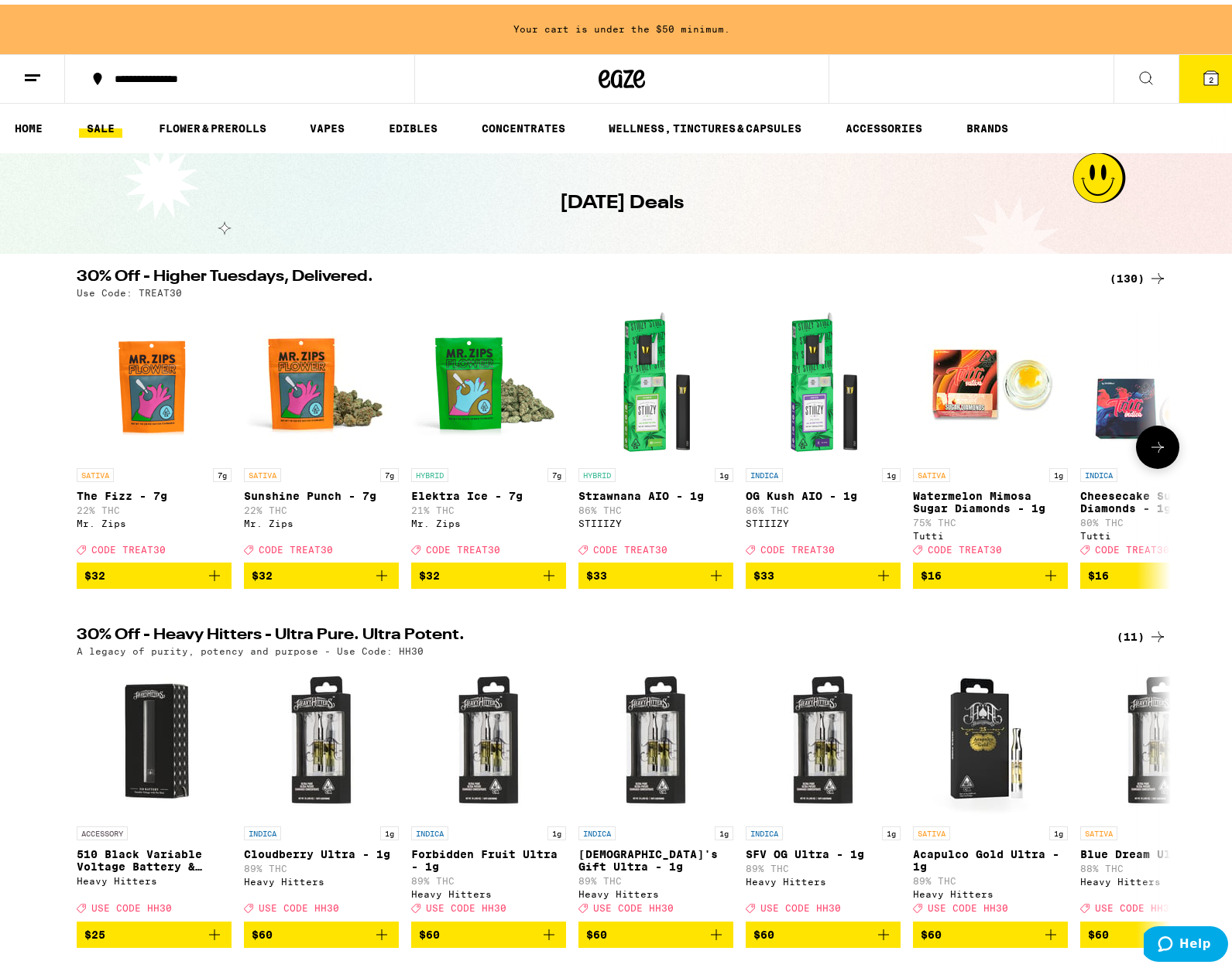
click at [712, 580] on icon "Add to bag" at bounding box center [716, 571] width 18 height 18
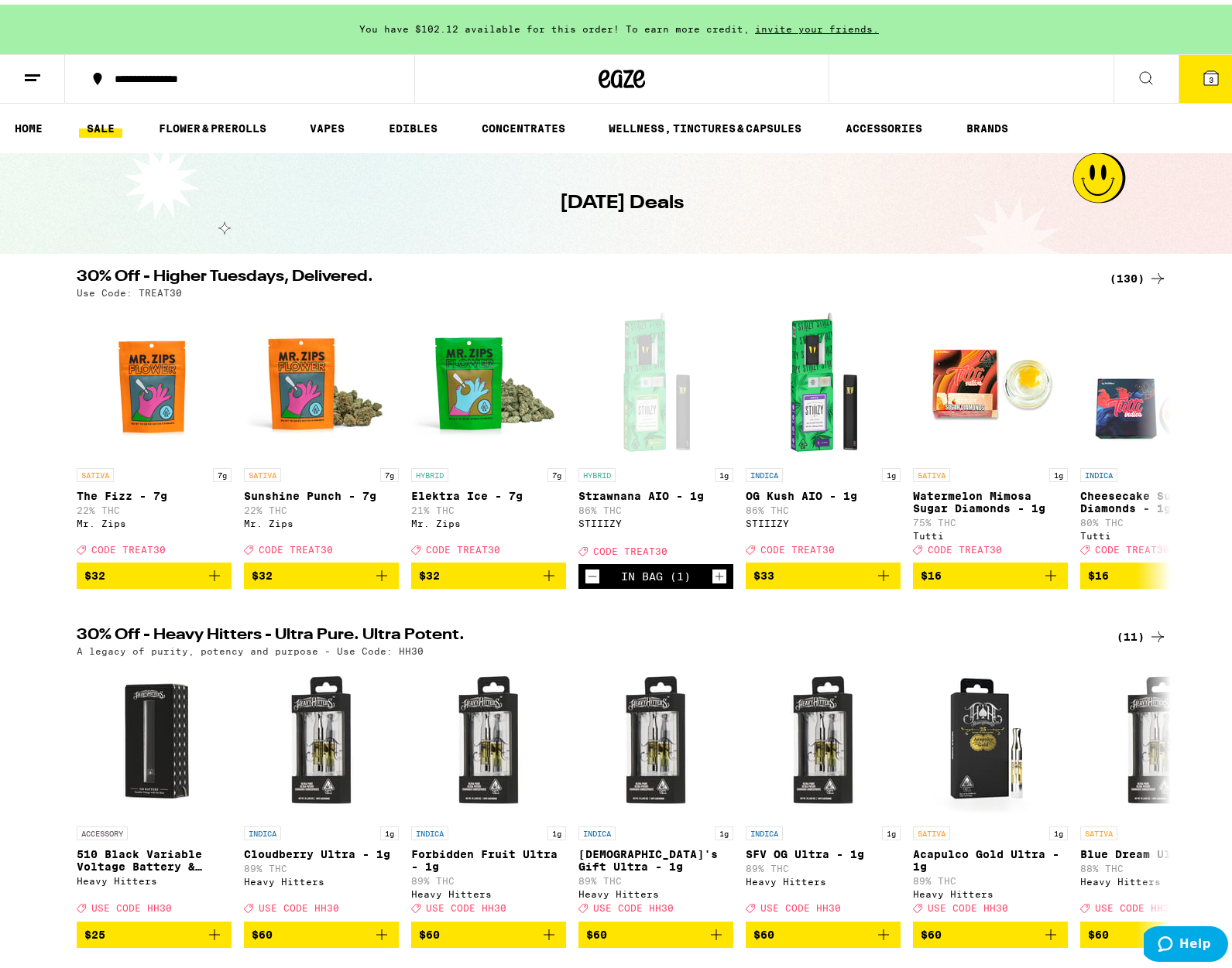
click at [1203, 88] on button "3" at bounding box center [1211, 74] width 65 height 48
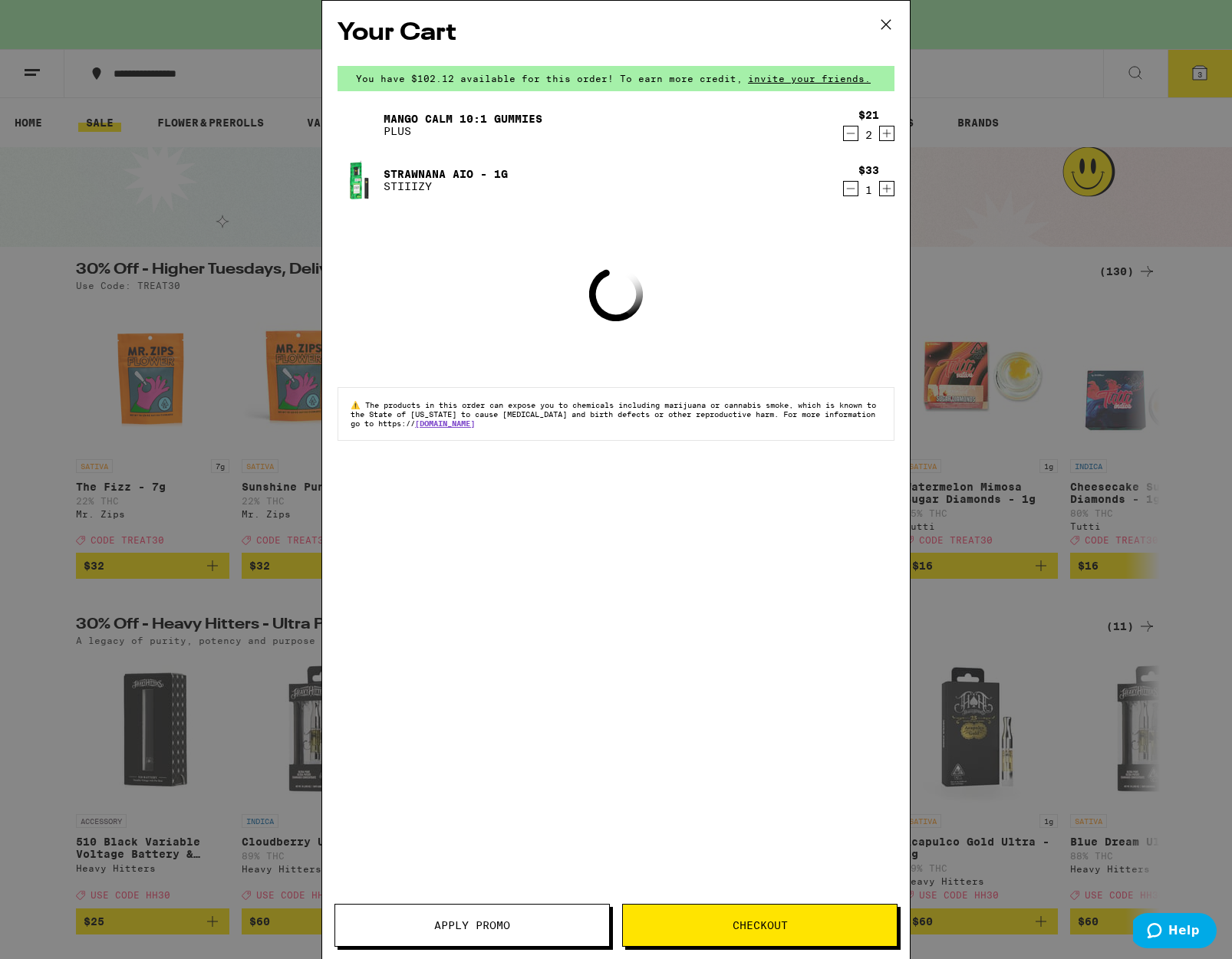
click at [760, 916] on button "Checkout" at bounding box center [759, 925] width 275 height 43
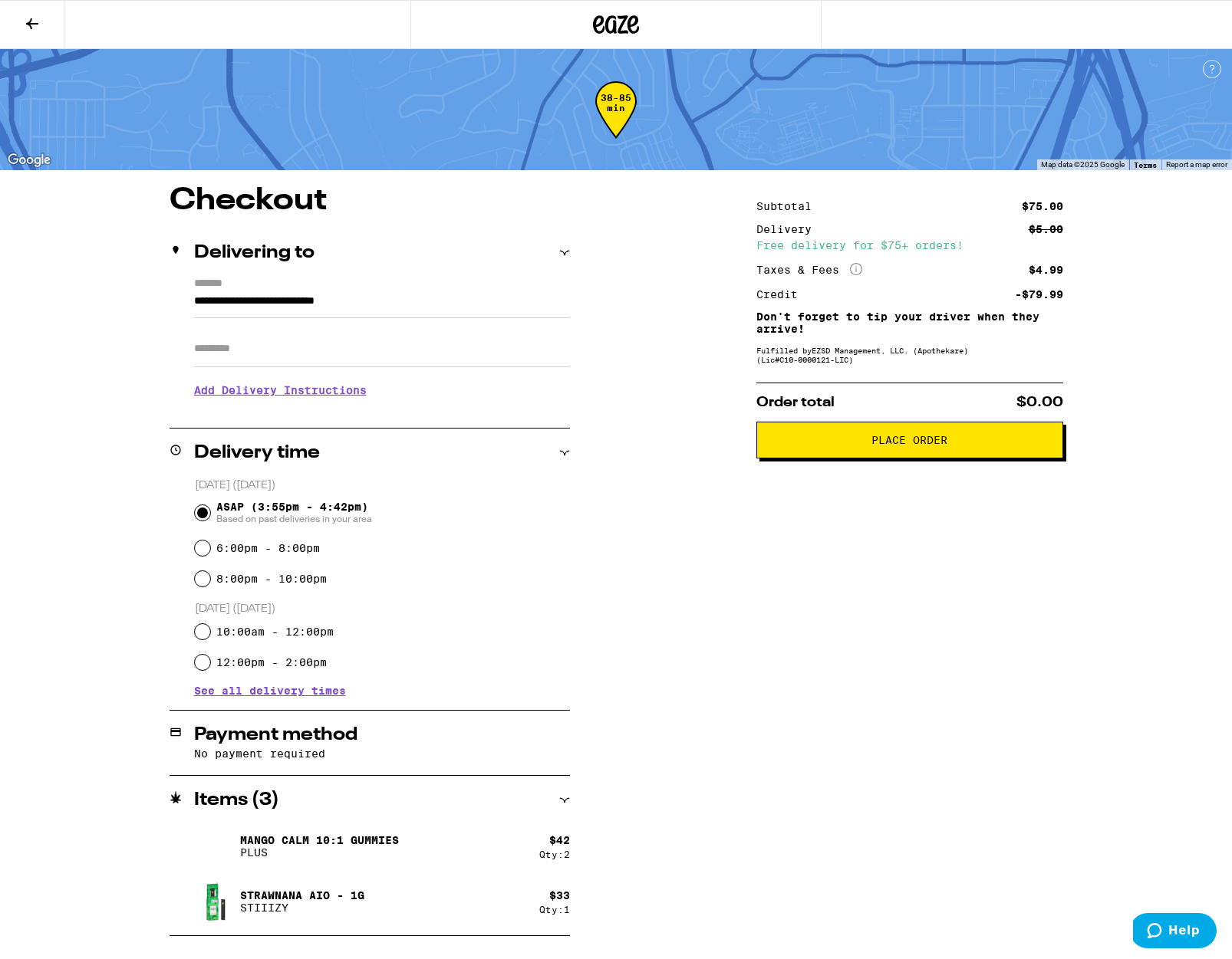
click at [40, 21] on icon at bounding box center [31, 24] width 18 height 18
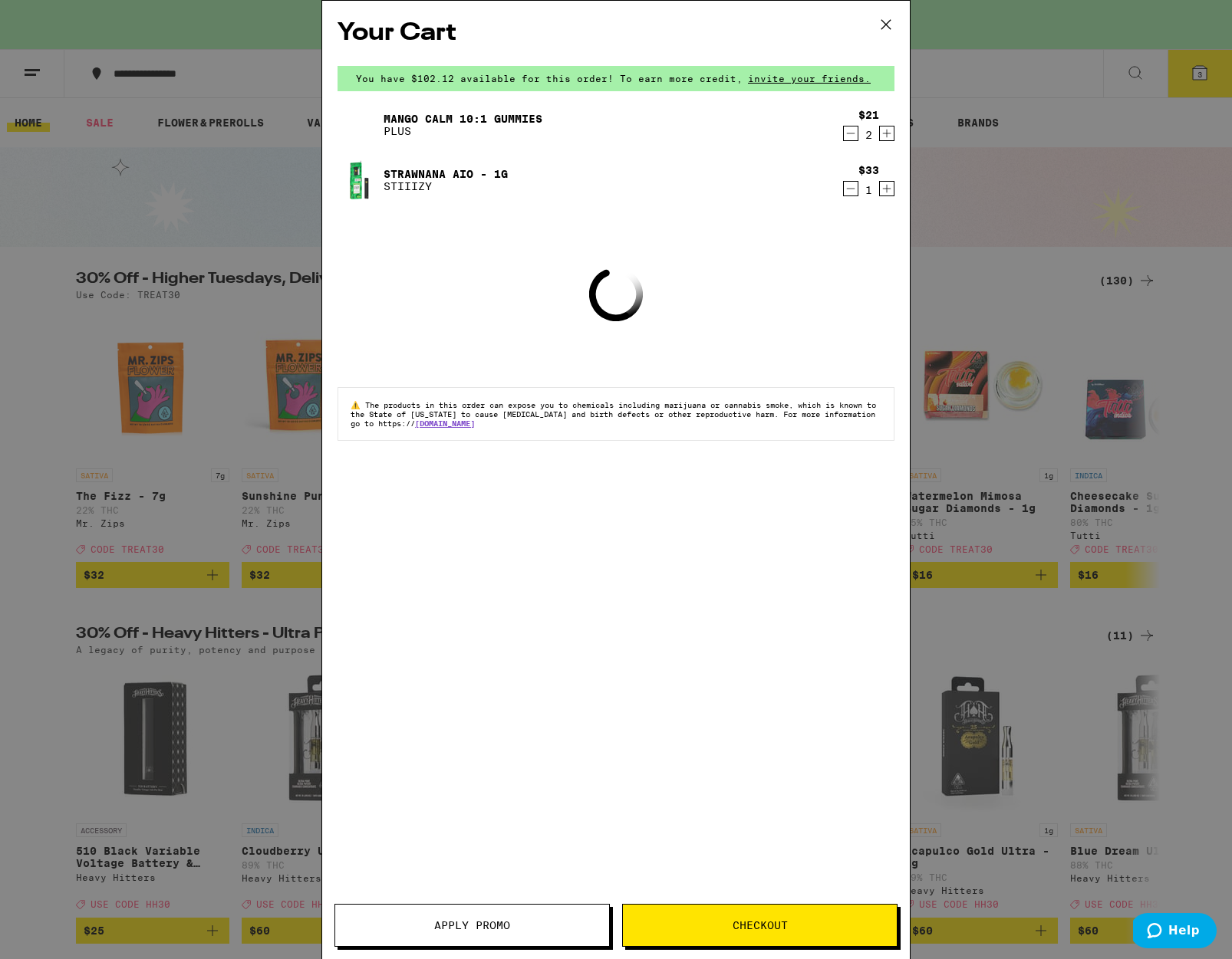
click at [888, 27] on icon at bounding box center [885, 24] width 23 height 23
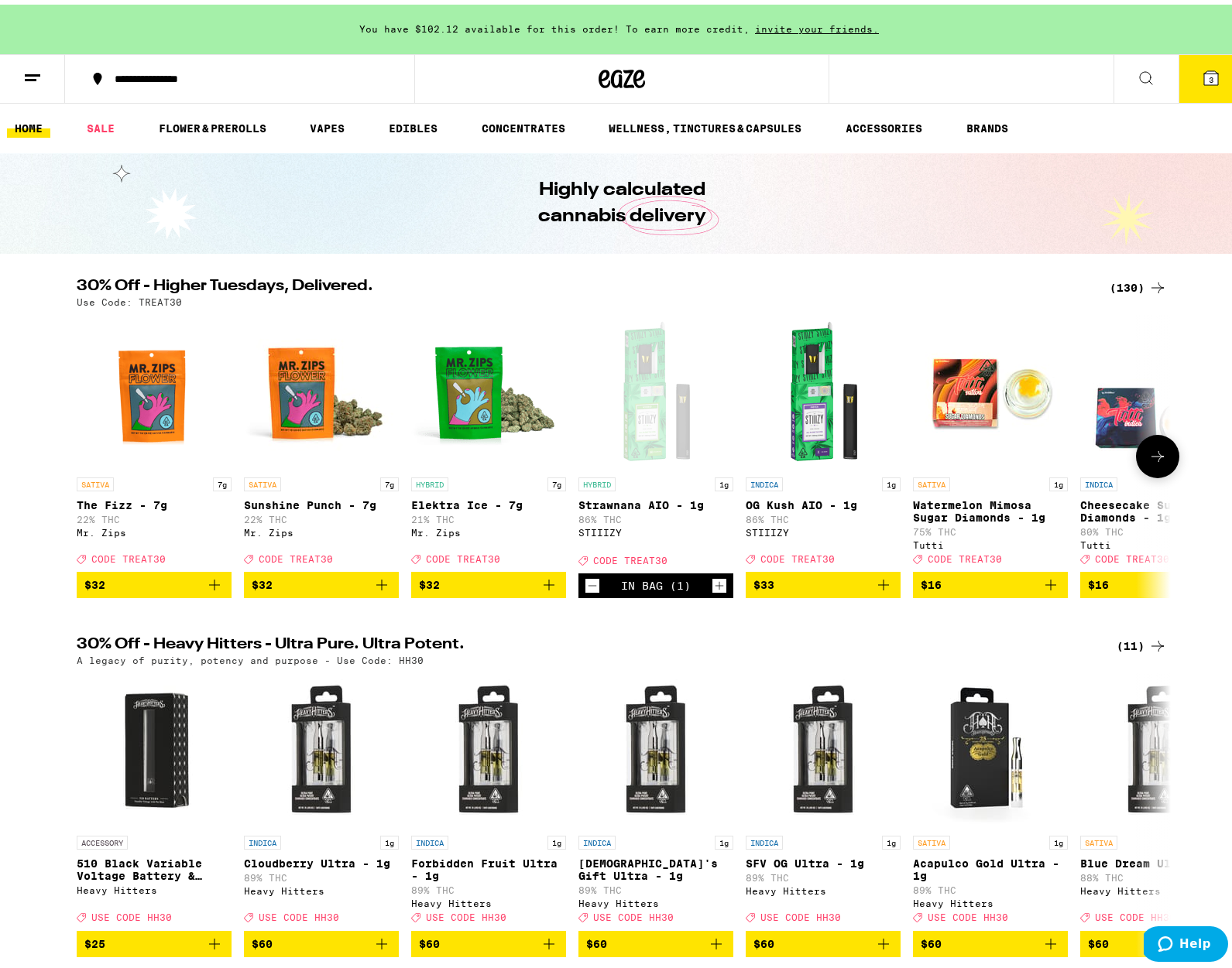
click at [827, 403] on img "Open page for OG Kush AIO - 1g from STIIIZY" at bounding box center [823, 388] width 155 height 155
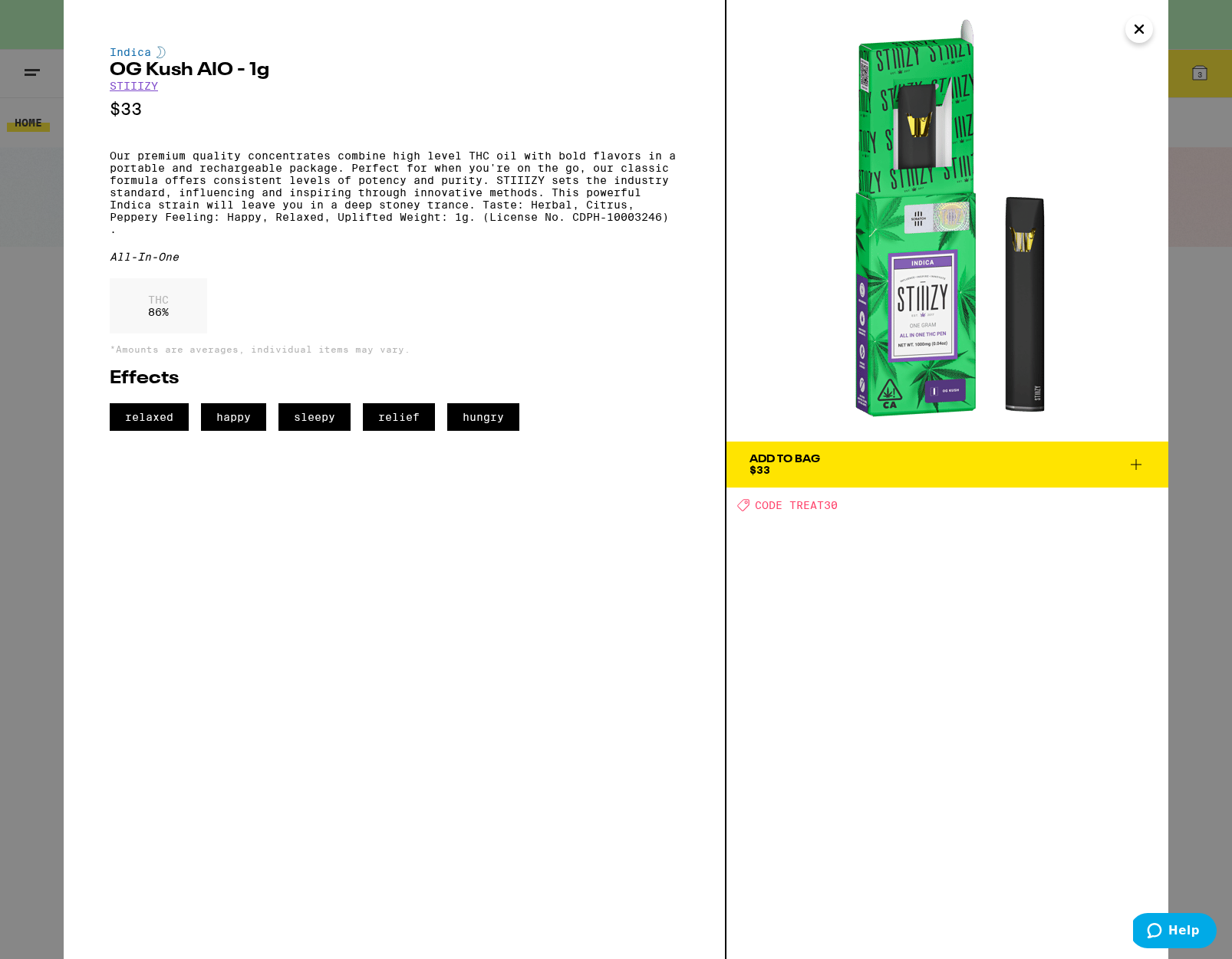
click at [33, 573] on div "Indica OG Kush AIO - 1g STIIIZY $33 Our premium quality concentrates combine hi…" at bounding box center [616, 479] width 1232 height 959
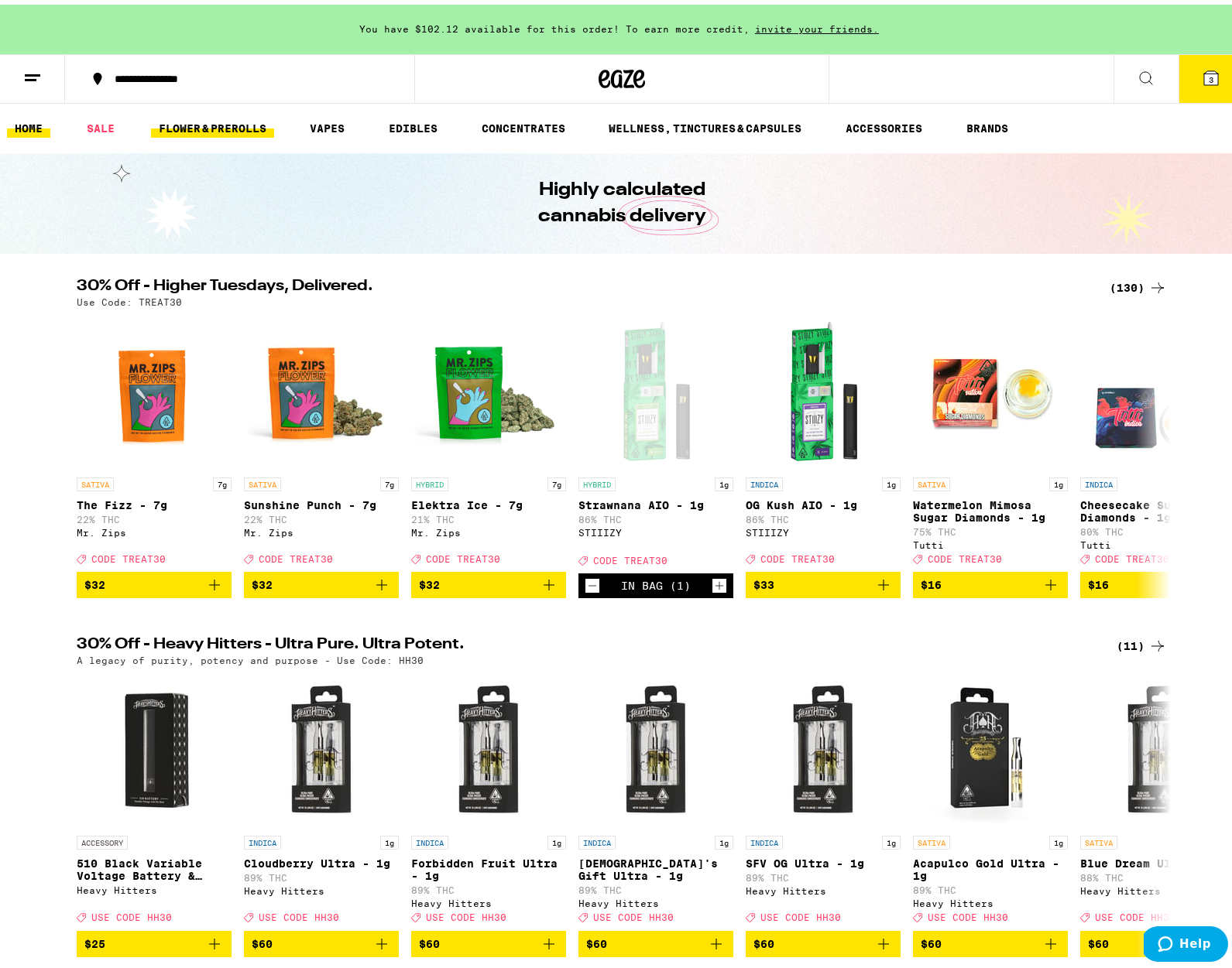
click at [202, 120] on link "FLOWER & PREROLLS" at bounding box center [213, 123] width 124 height 18
click at [337, 124] on link "VAPES" at bounding box center [327, 123] width 51 height 18
click at [342, 126] on link "VAPES" at bounding box center [327, 123] width 51 height 18
click at [435, 122] on link "EDIBLES" at bounding box center [413, 123] width 64 height 18
click at [527, 123] on link "CONCENTRATES" at bounding box center [523, 123] width 99 height 18
